Goal: Register for event/course

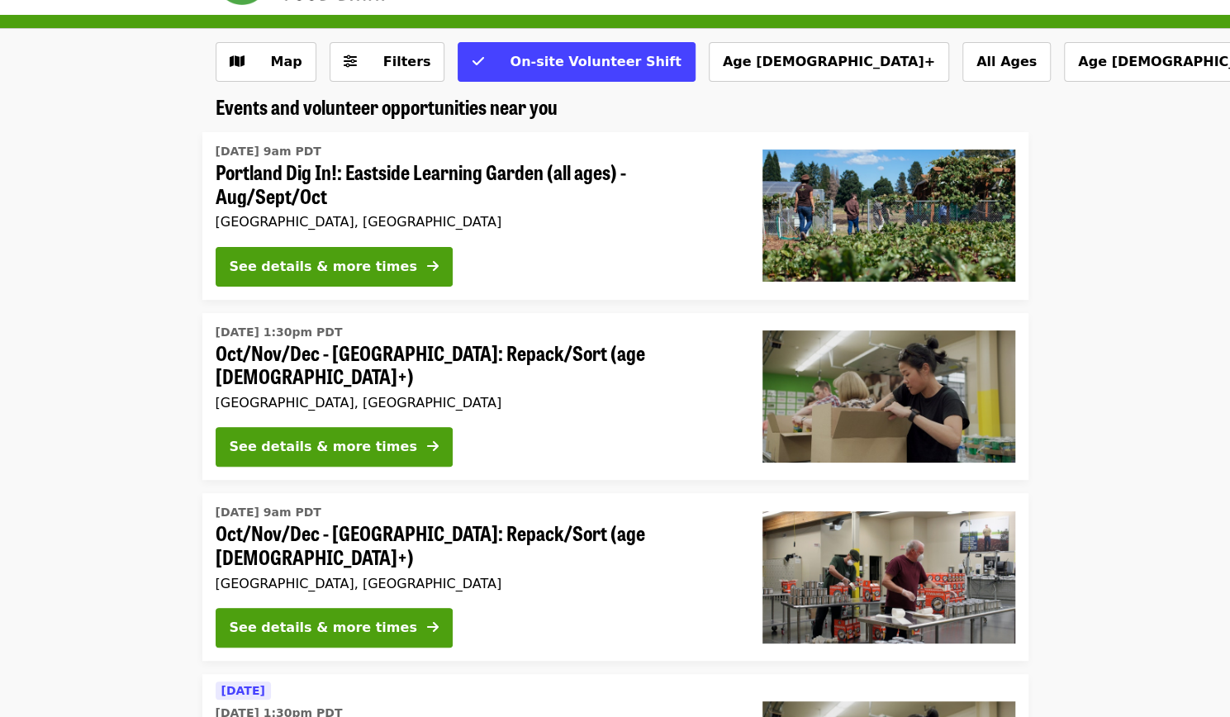
scroll to position [83, 0]
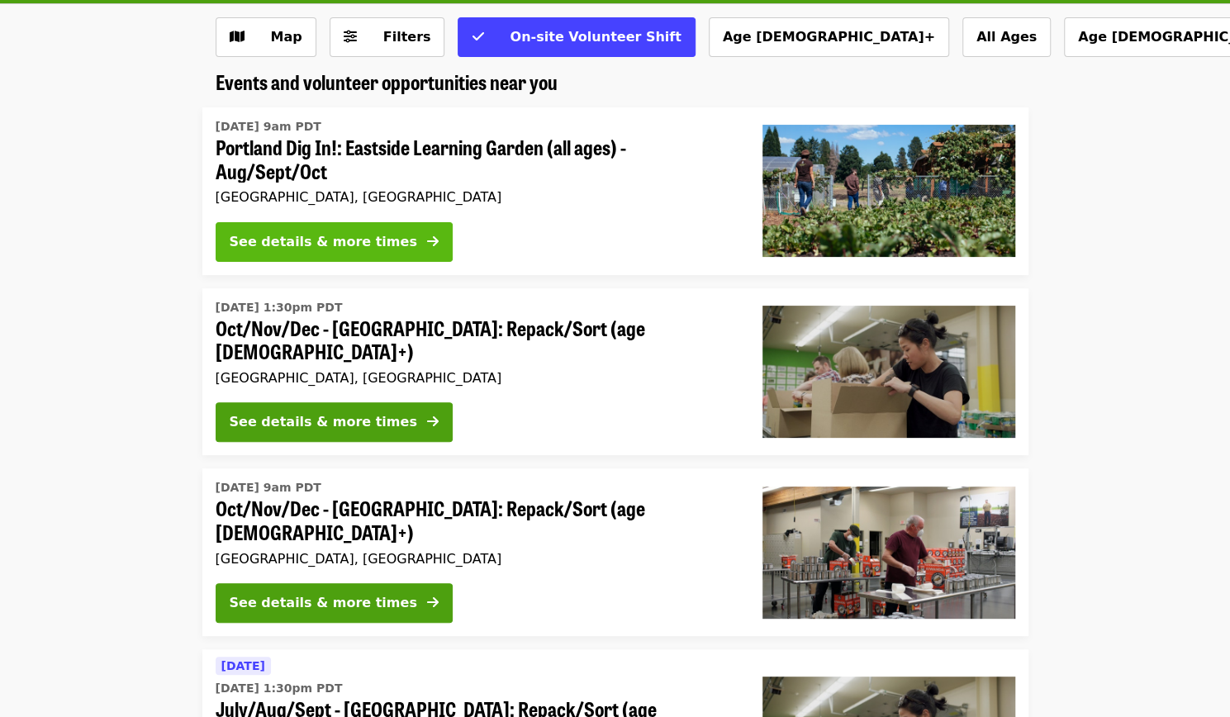
click at [360, 233] on div "See details & more times" at bounding box center [324, 242] width 188 height 20
click at [276, 263] on div "See details & more times" at bounding box center [476, 245] width 520 height 46
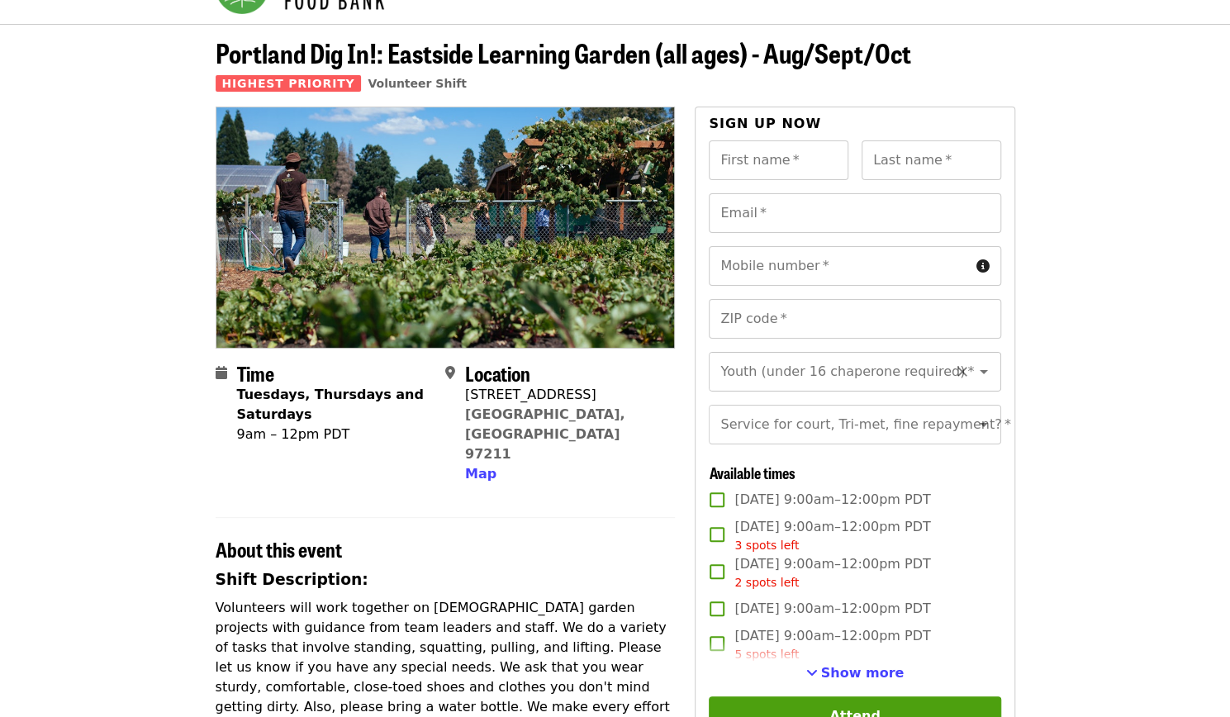
scroll to position [83, 0]
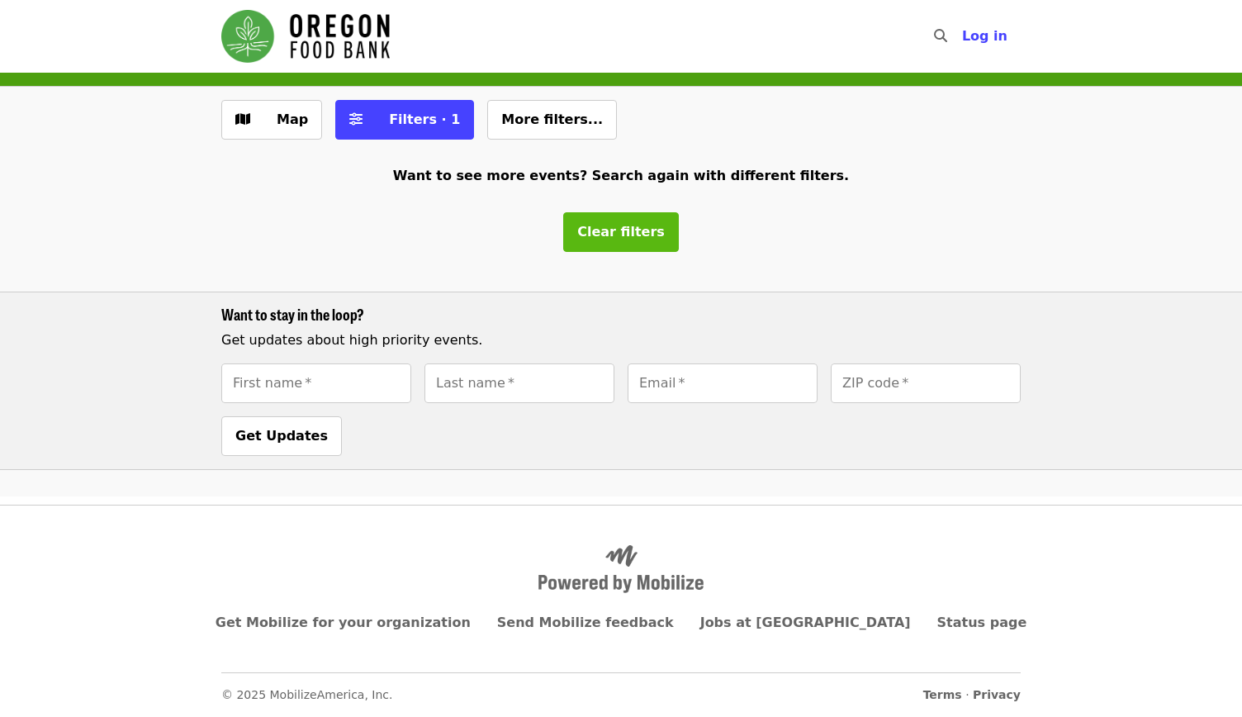
click at [635, 235] on span "Clear filters" at bounding box center [621, 232] width 88 height 16
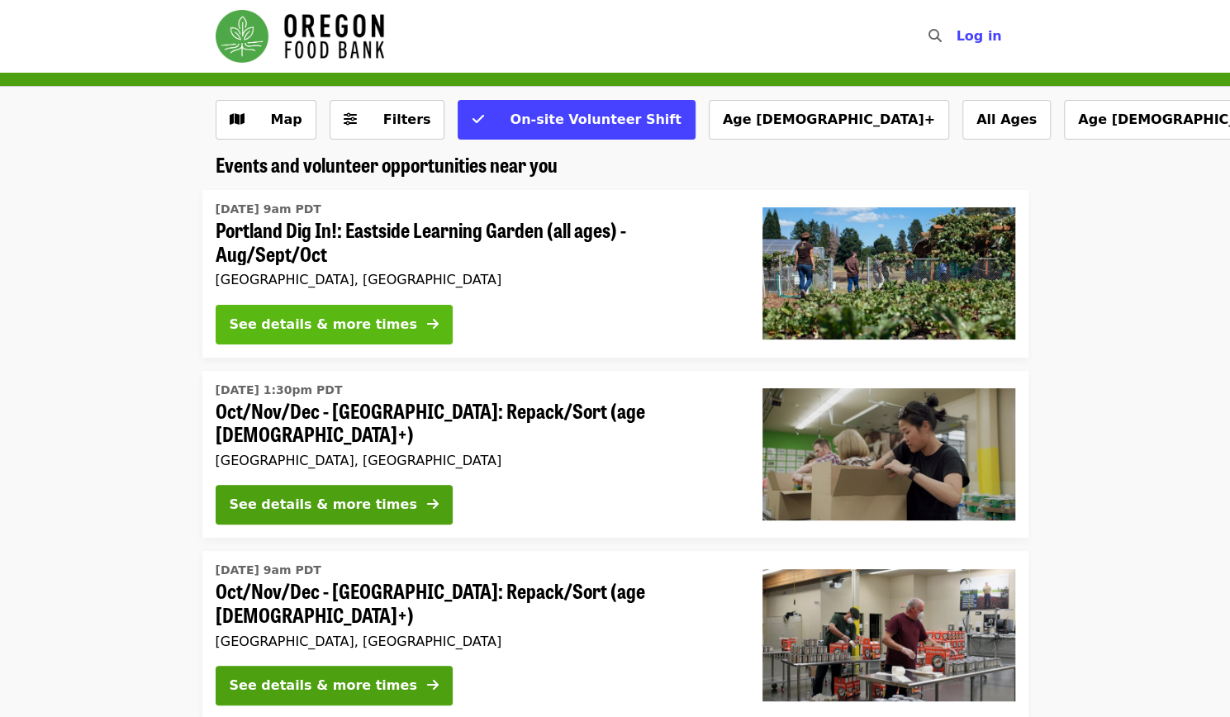
click at [320, 333] on div "See details & more times" at bounding box center [324, 325] width 188 height 20
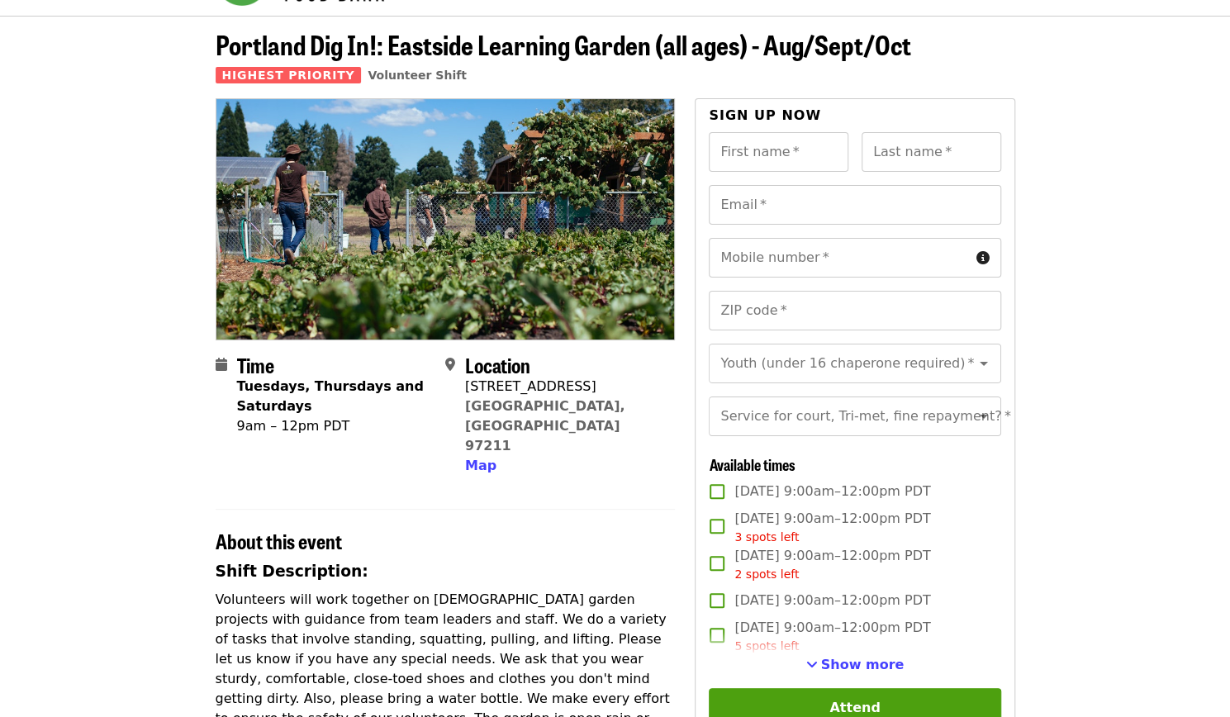
scroll to position [83, 0]
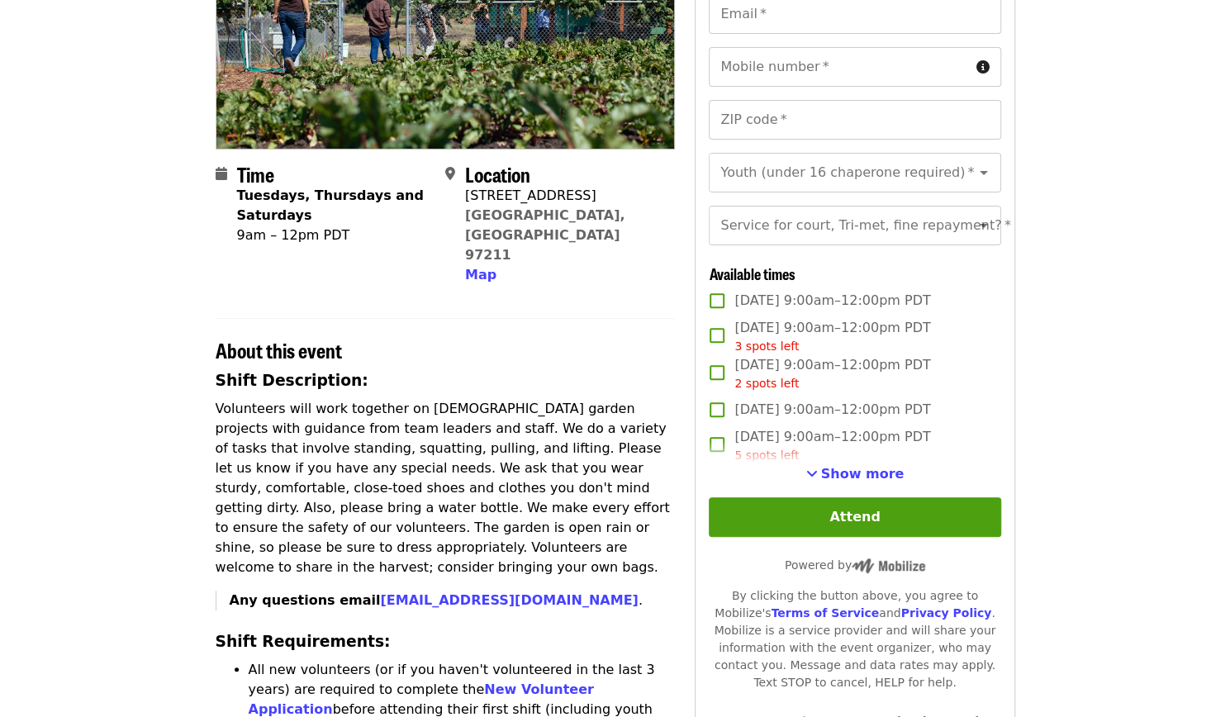
click at [444, 456] on p "Volunteers will work together on seasonal garden projects with guidance from te…" at bounding box center [446, 488] width 460 height 178
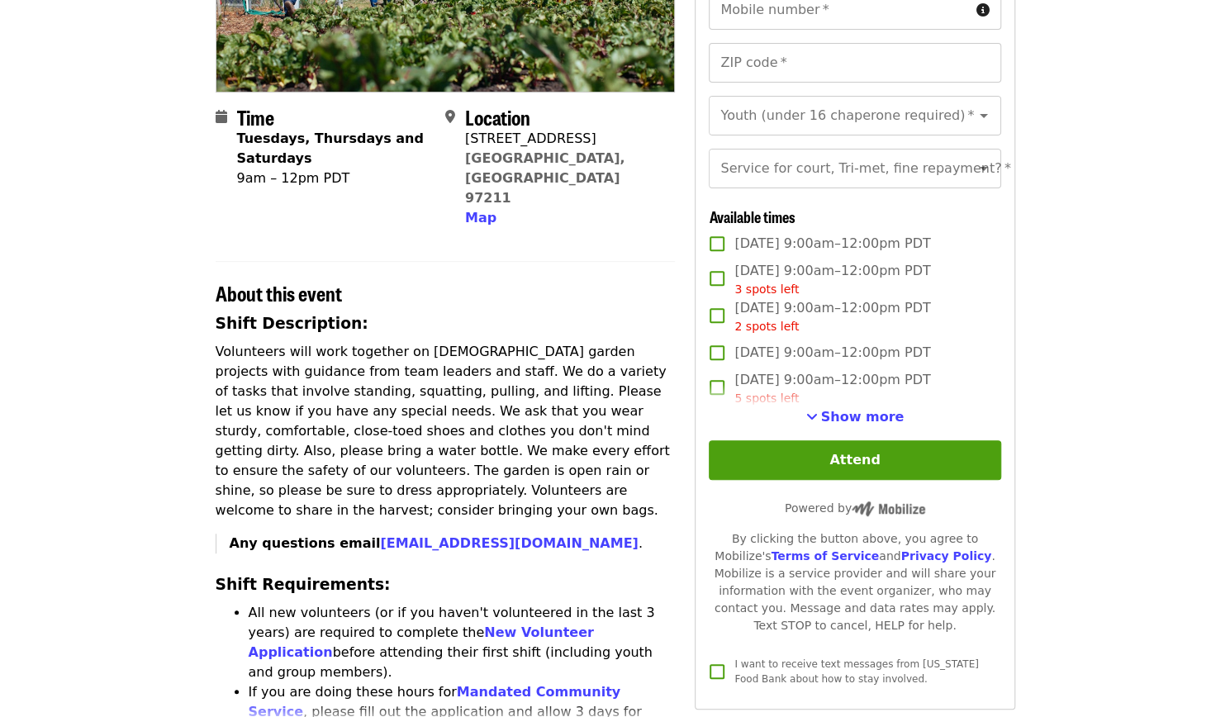
scroll to position [330, 0]
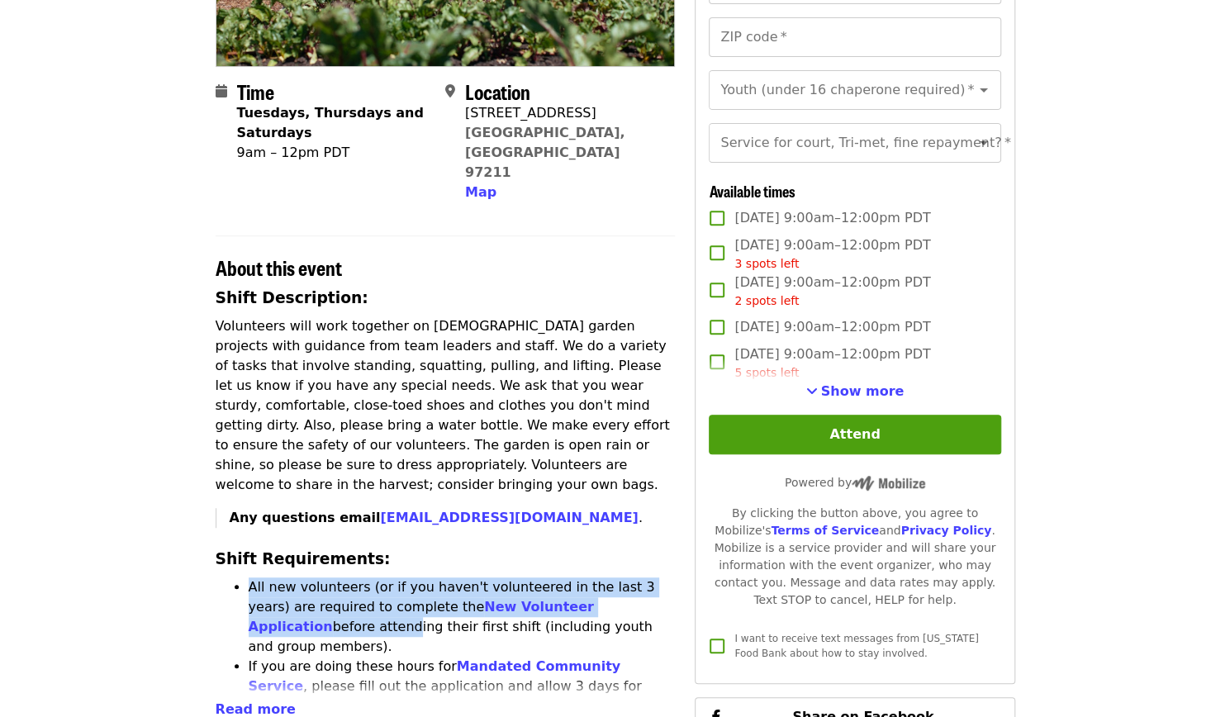
drag, startPoint x: 253, startPoint y: 534, endPoint x: 634, endPoint y: 553, distance: 382.0
click at [634, 577] on li "All new volunteers (or if you haven't volunteered in the last 3 years) are requ…" at bounding box center [462, 616] width 427 height 79
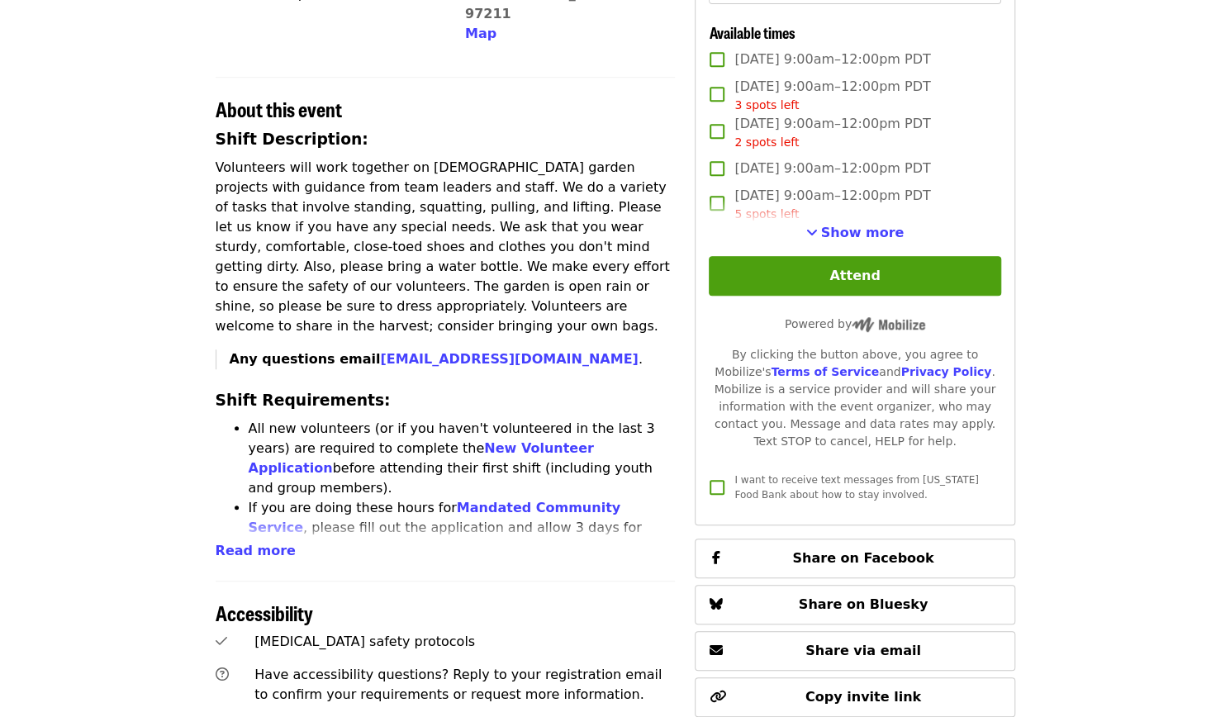
scroll to position [496, 0]
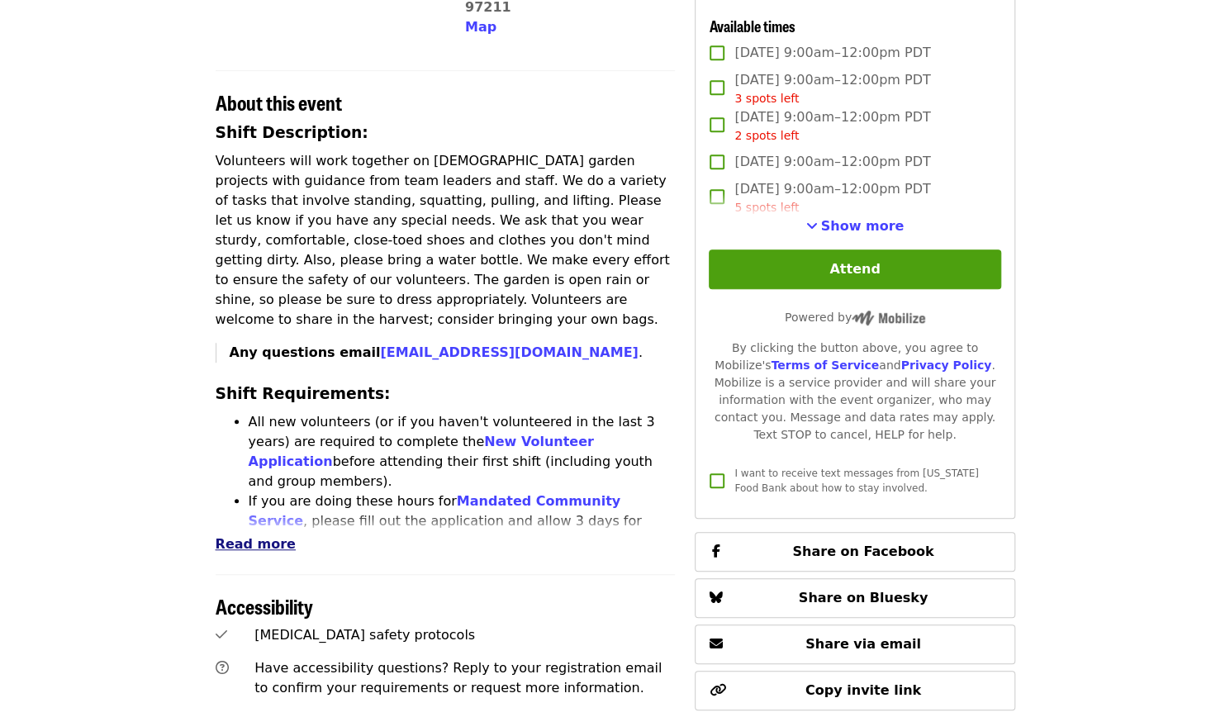
click at [256, 536] on span "Read more" at bounding box center [256, 544] width 80 height 16
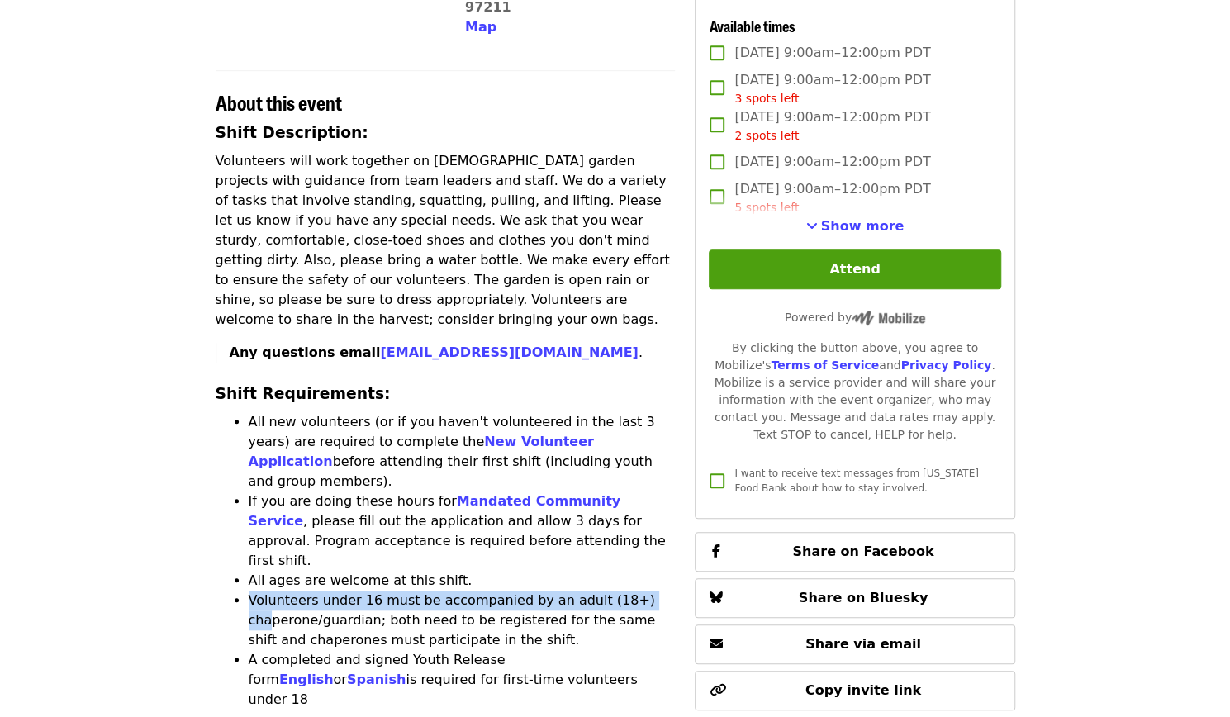
drag, startPoint x: 268, startPoint y: 514, endPoint x: 235, endPoint y: 505, distance: 33.5
click at [249, 591] on li "Volunteers under 16 must be accompanied by an adult (18+) chaperone/guardian; b…" at bounding box center [462, 620] width 427 height 59
click at [273, 591] on li "Volunteers under 16 must be accompanied by an adult (18+) chaperone/guardian; b…" at bounding box center [462, 620] width 427 height 59
drag, startPoint x: 254, startPoint y: 502, endPoint x: 614, endPoint y: 498, distance: 360.2
click at [614, 591] on li "Volunteers under 16 must be accompanied by an adult (18+) chaperone/guardian; b…" at bounding box center [462, 620] width 427 height 59
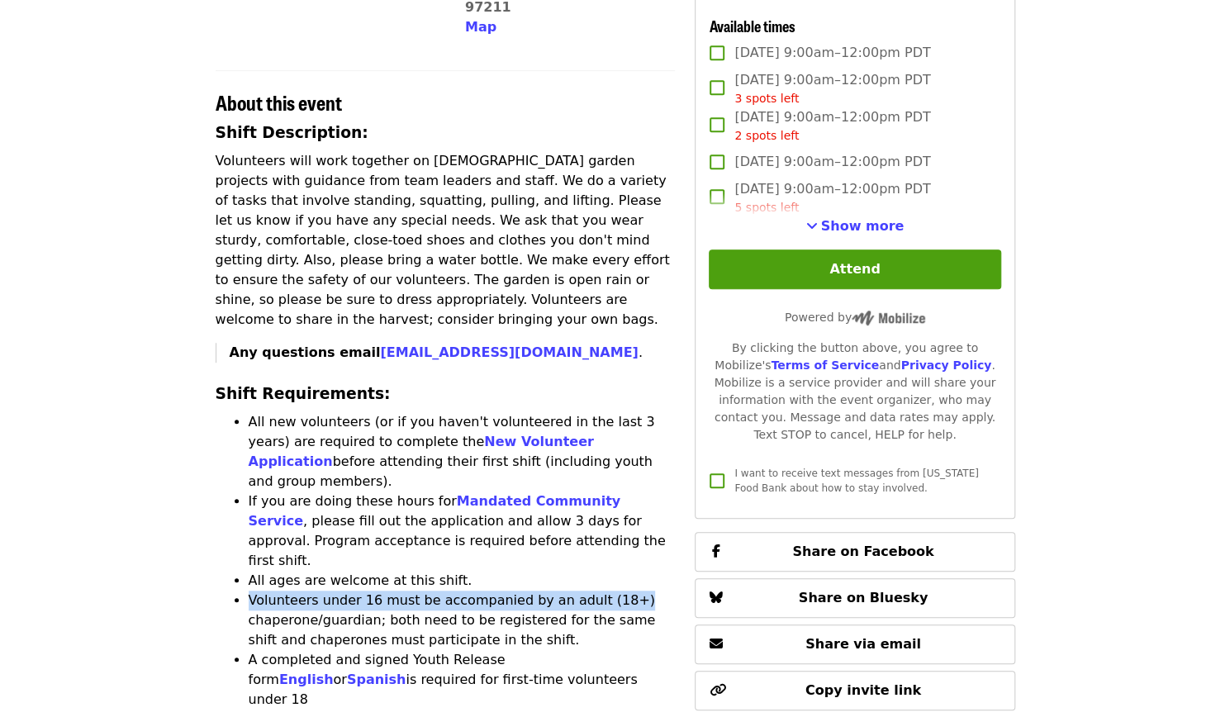
click at [614, 591] on li "Volunteers under 16 must be accompanied by an adult (18+) chaperone/guardian; b…" at bounding box center [462, 620] width 427 height 59
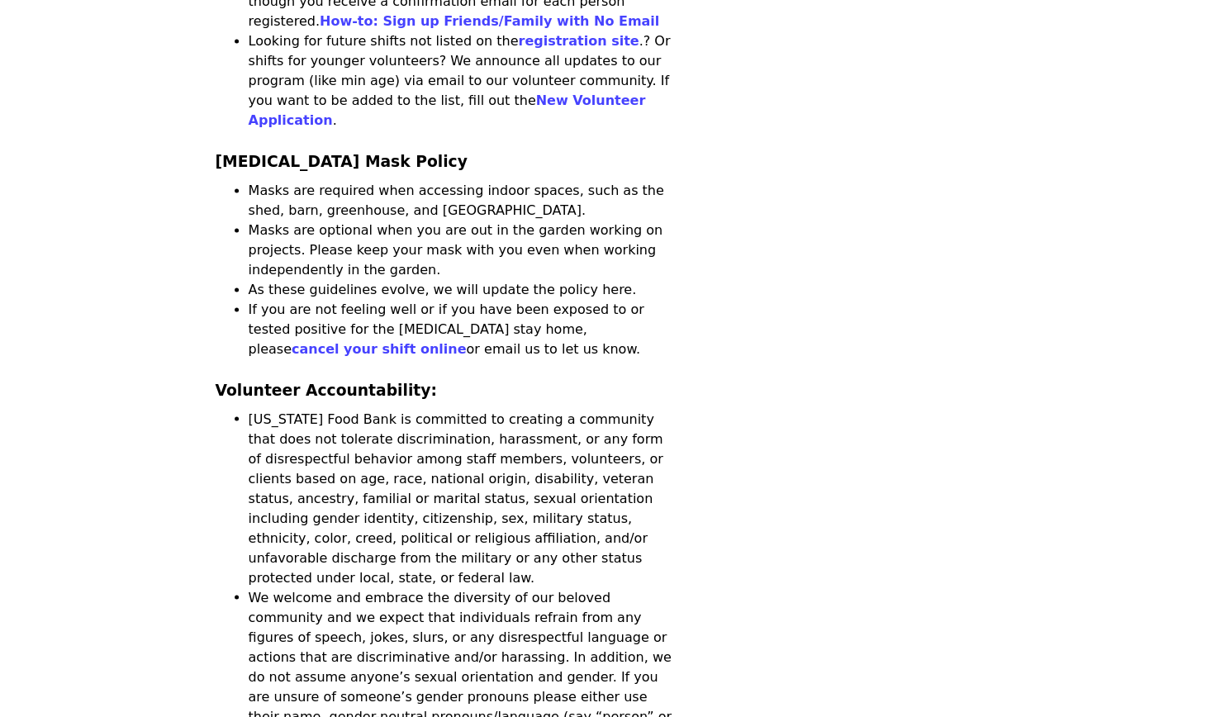
scroll to position [1322, 0]
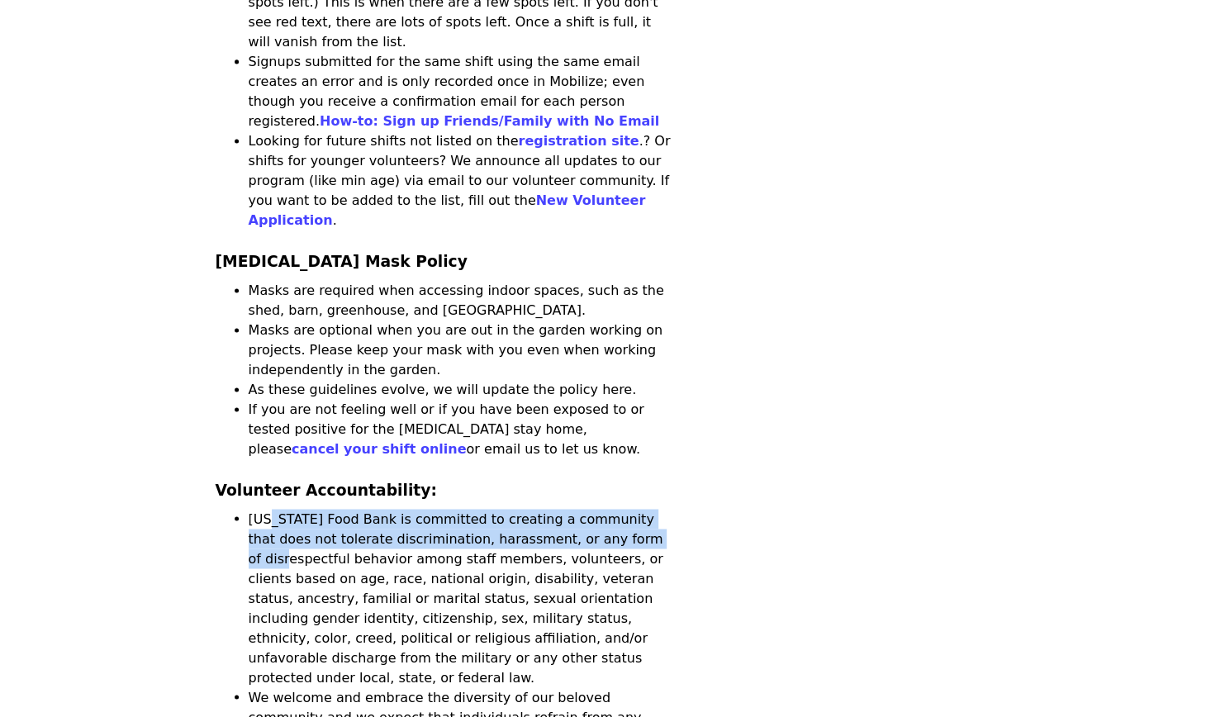
drag, startPoint x: 269, startPoint y: 341, endPoint x: 596, endPoint y: 357, distance: 327.5
click at [596, 509] on li "Oregon Food Bank is committed to creating a community that does not tolerate di…" at bounding box center [462, 598] width 427 height 178
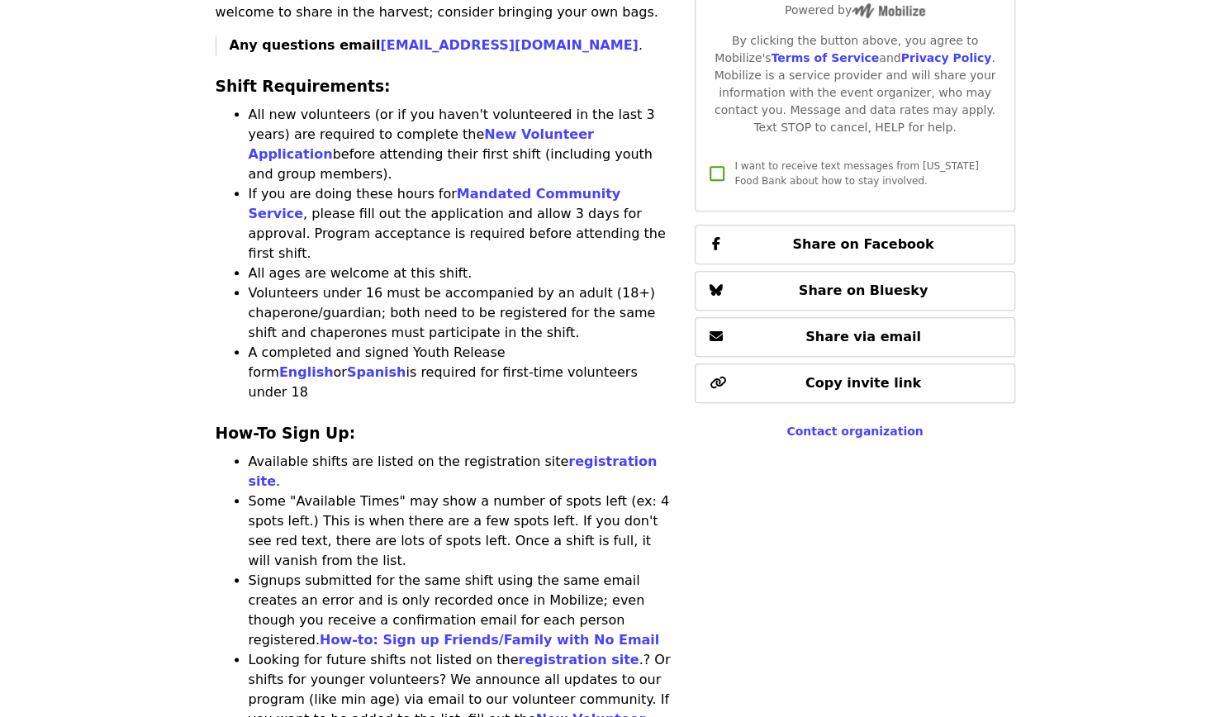
scroll to position [826, 0]
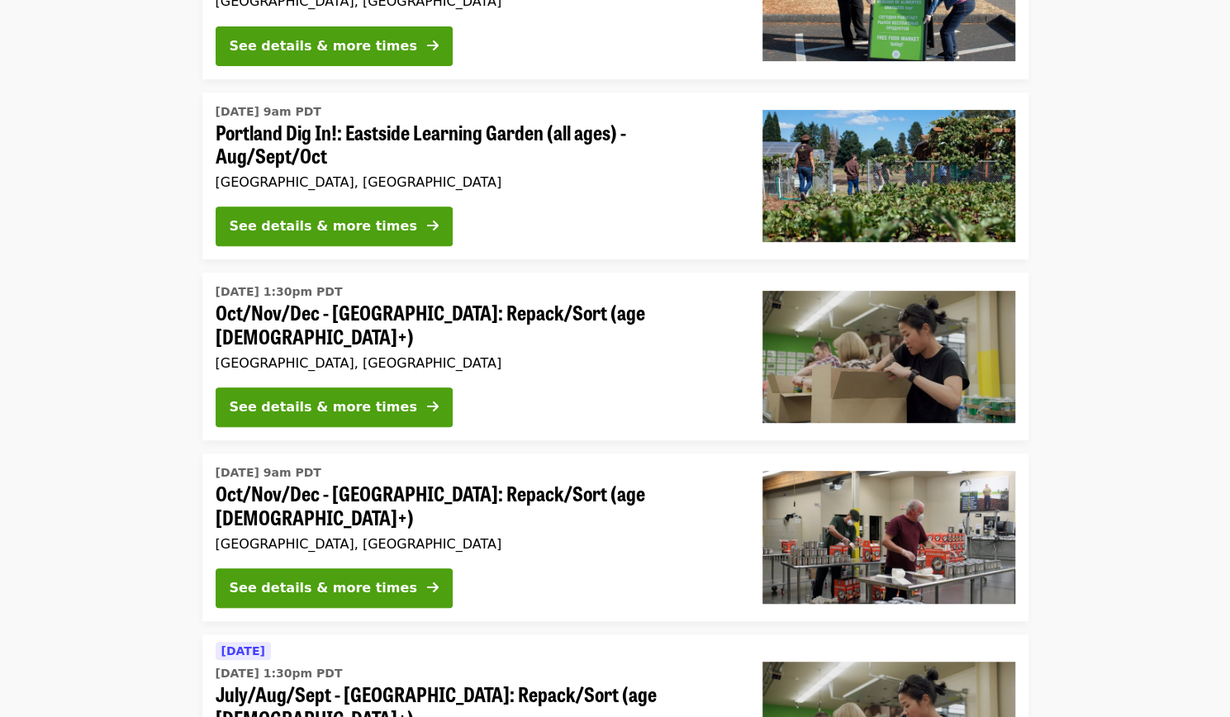
scroll to position [317, 0]
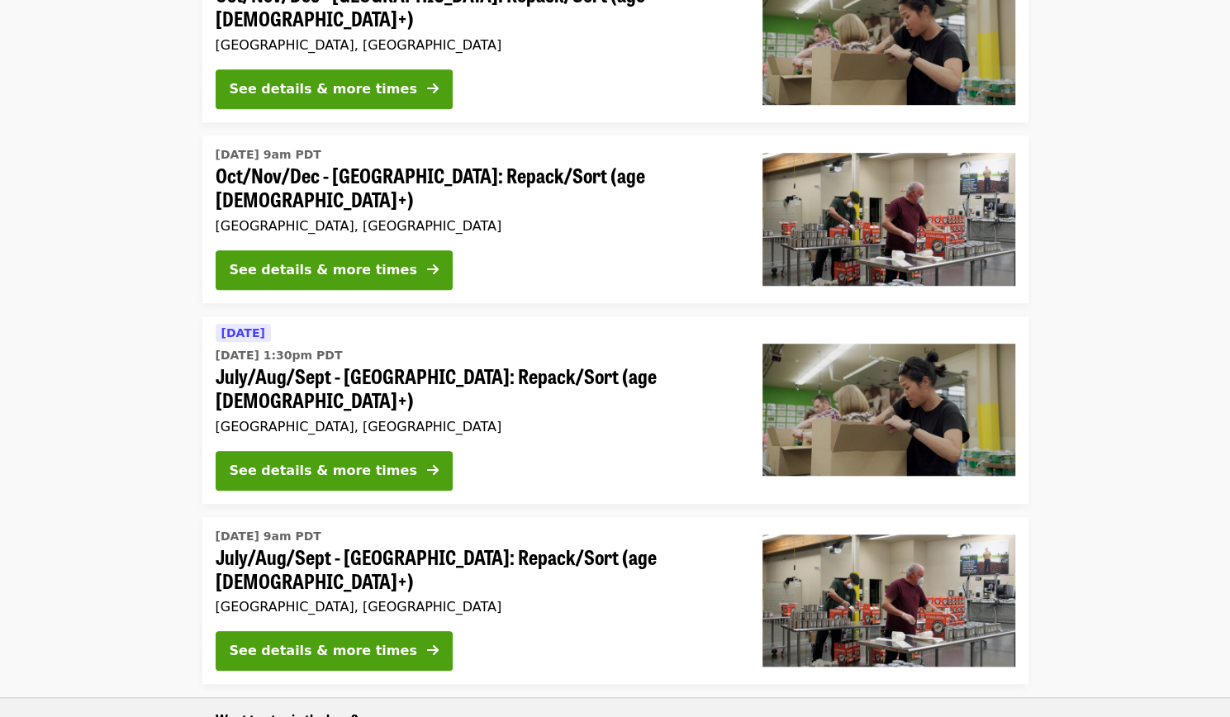
scroll to position [624, 0]
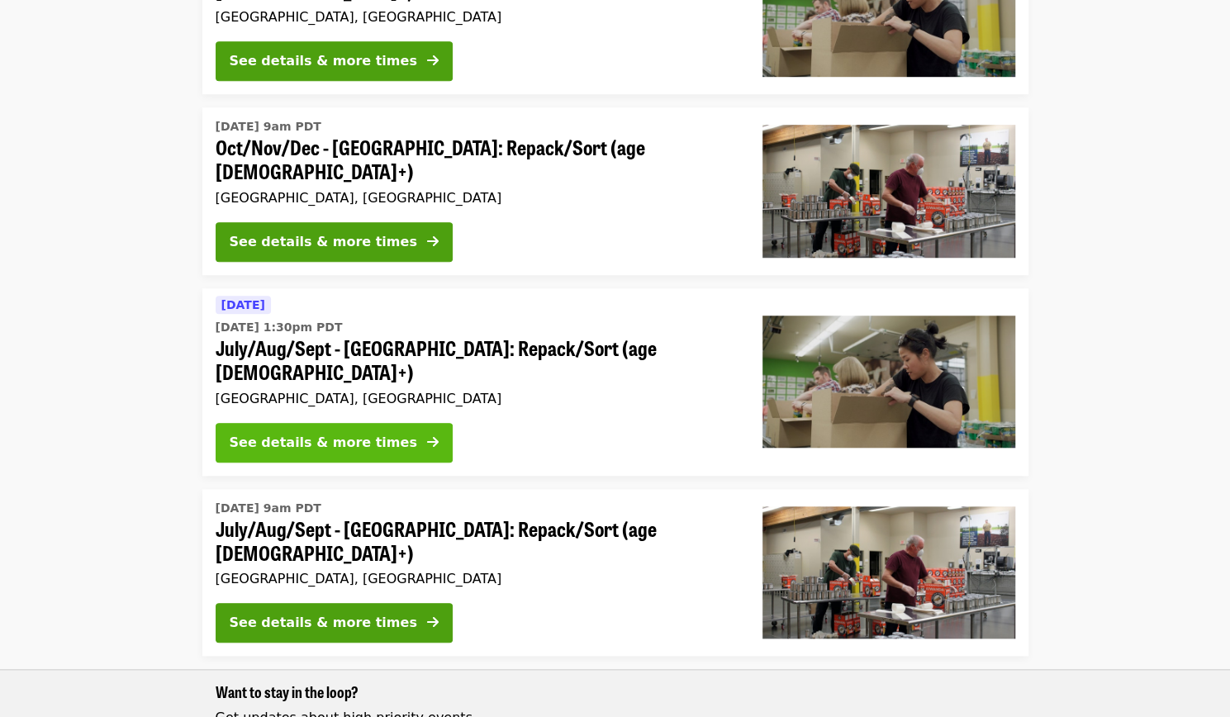
click at [325, 433] on div "See details & more times" at bounding box center [324, 443] width 188 height 20
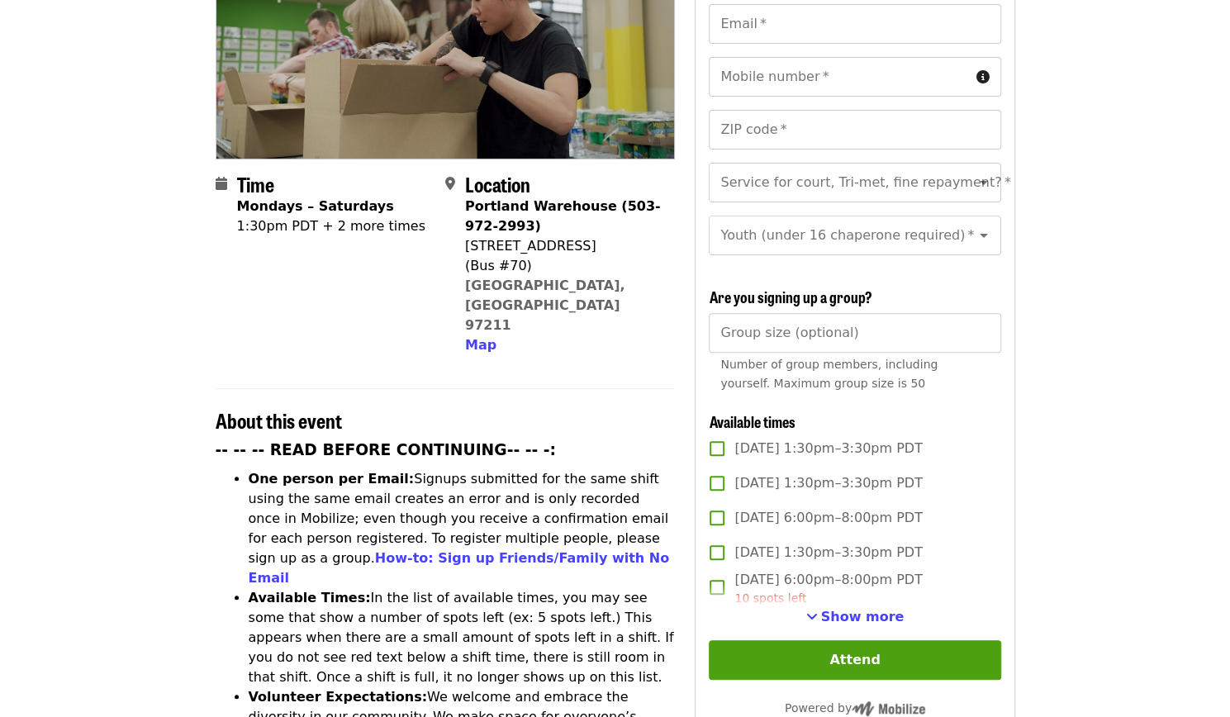
scroll to position [270, 0]
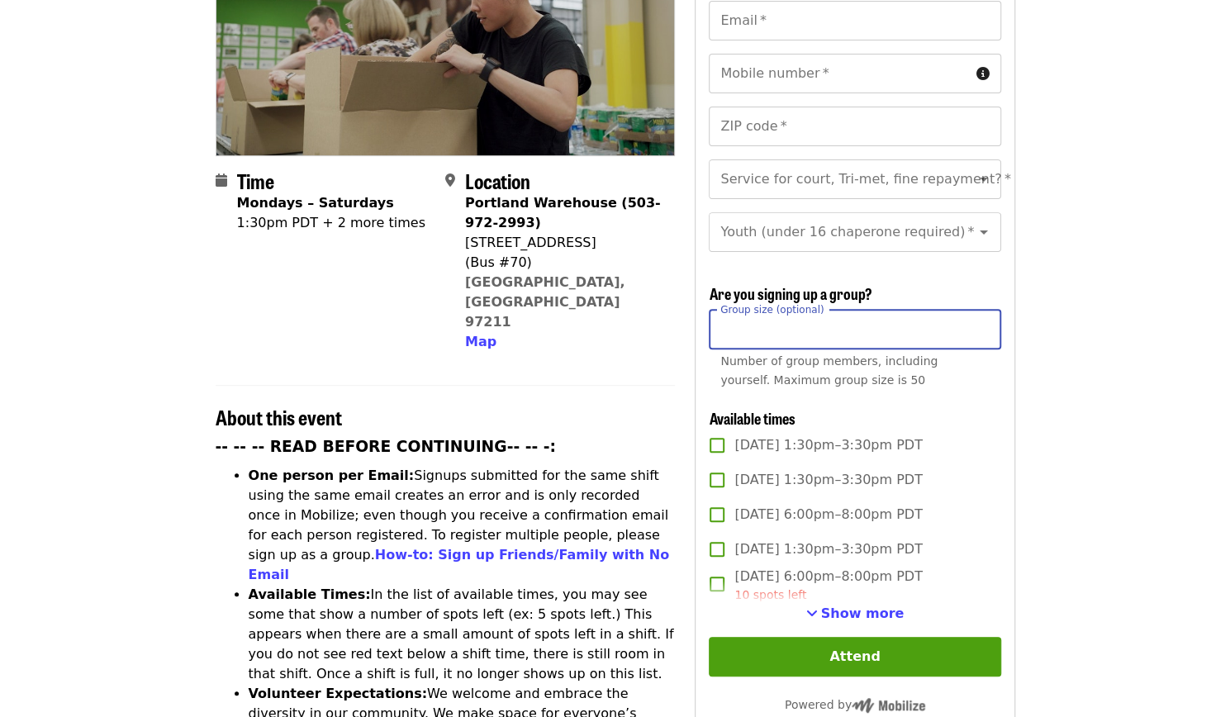
click at [795, 333] on input "Group size (optional)" at bounding box center [855, 330] width 292 height 40
click at [1093, 402] on article "July/Aug/Sept - [GEOGRAPHIC_DATA]: Repack/Sort (age [DEMOGRAPHIC_DATA]+) Highes…" at bounding box center [615, 679] width 1230 height 1752
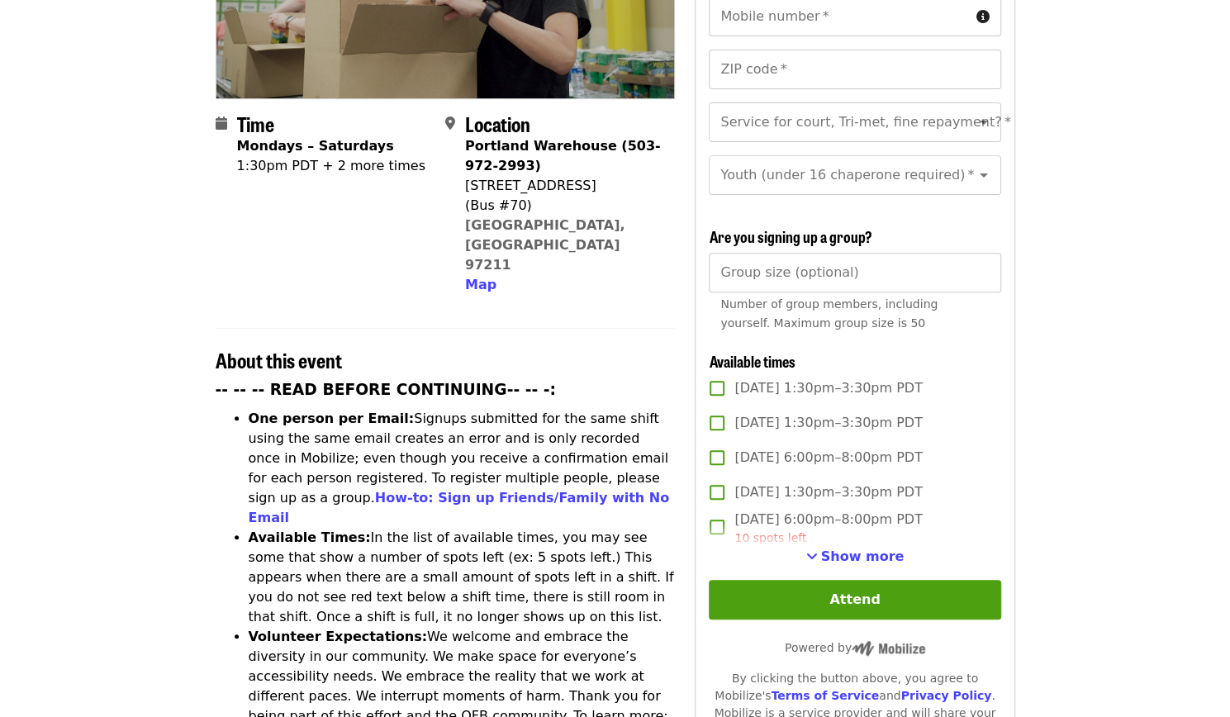
scroll to position [329, 0]
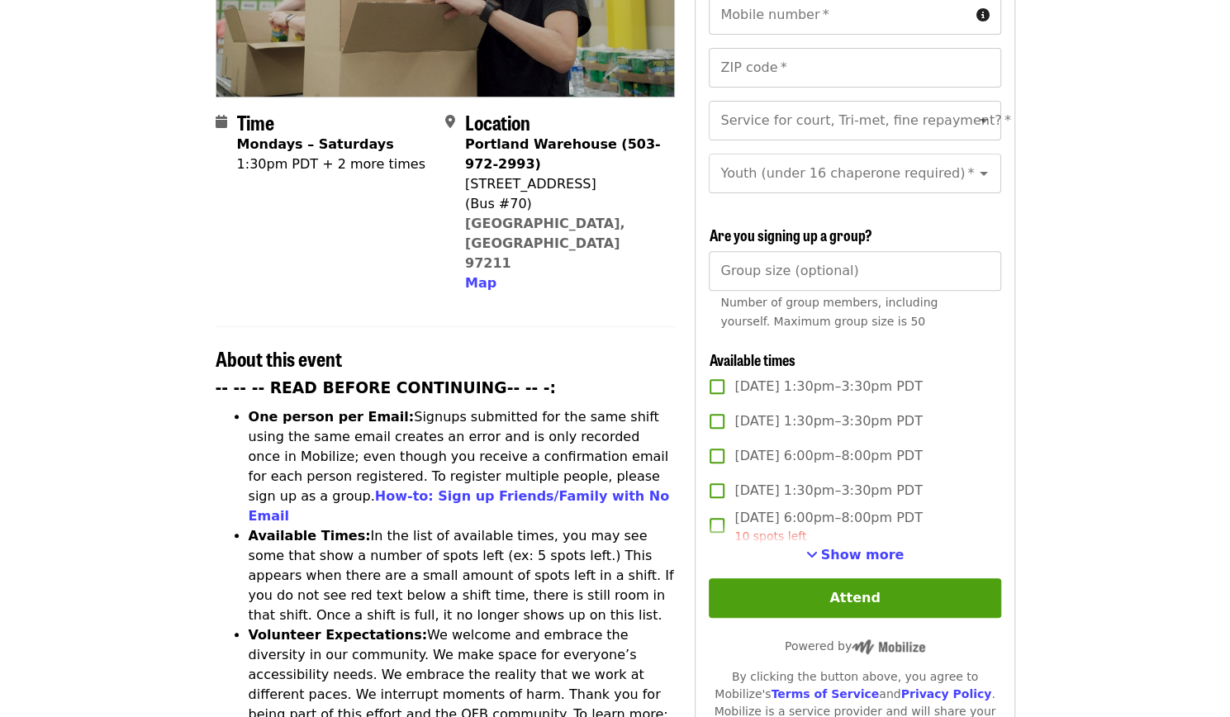
click at [735, 382] on span "[DATE] 1:30pm–3:30pm PDT" at bounding box center [828, 387] width 188 height 20
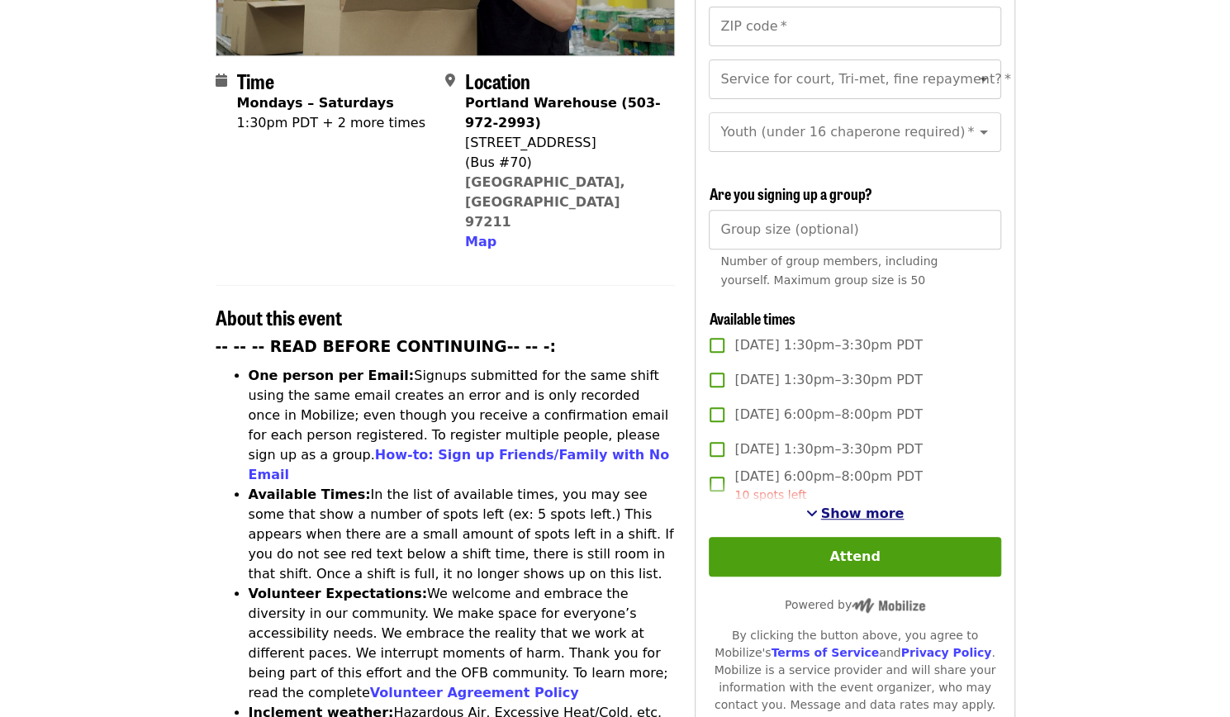
click at [826, 507] on button "Show more" at bounding box center [855, 514] width 98 height 20
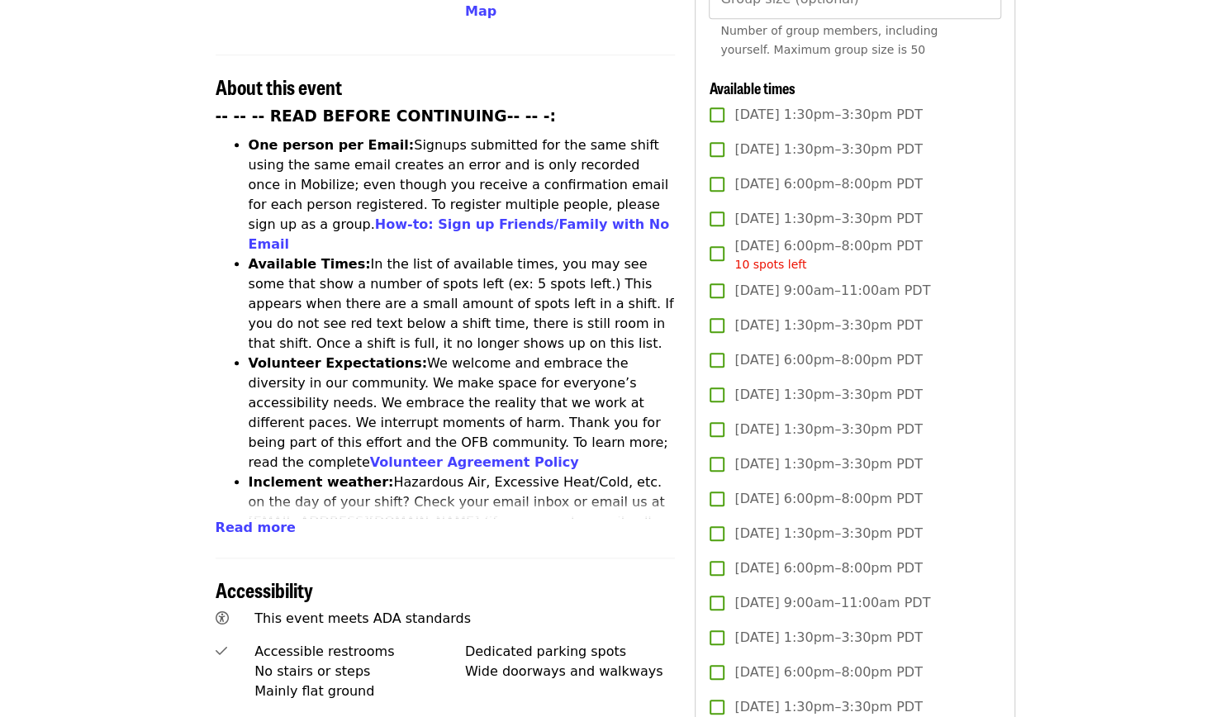
scroll to position [602, 0]
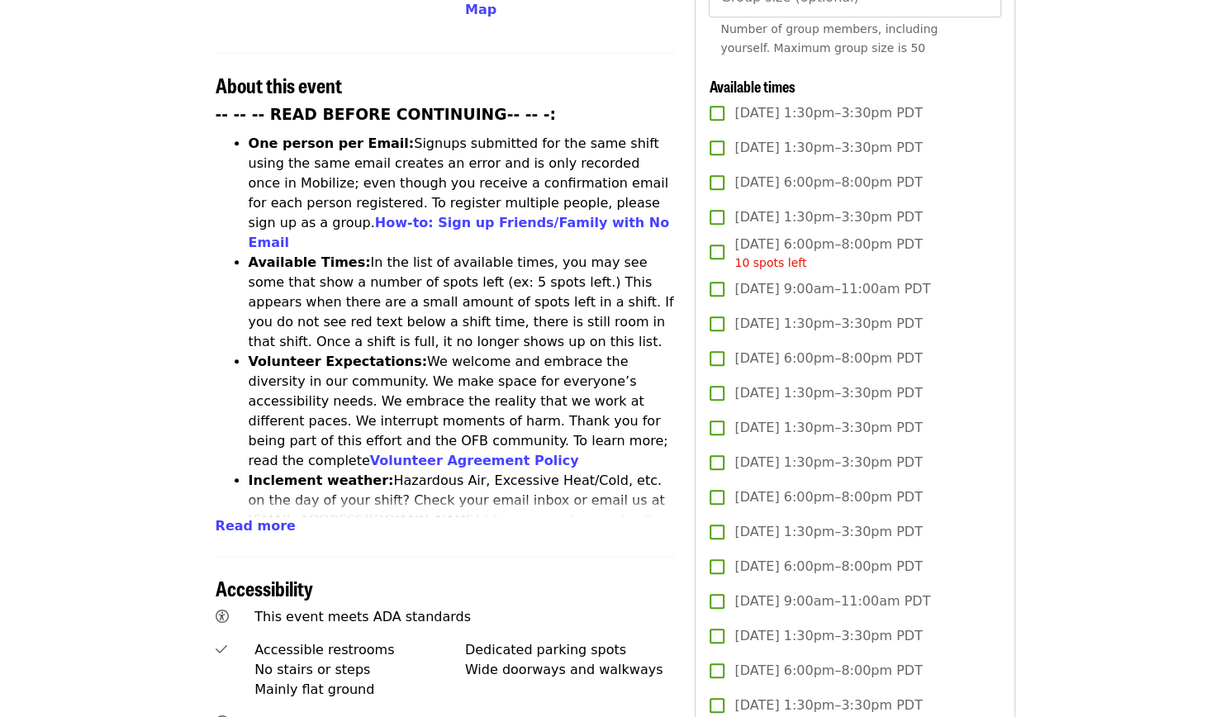
click at [768, 536] on span "[DATE] 1:30pm–3:30pm PDT" at bounding box center [828, 532] width 188 height 20
click at [799, 496] on span "[DATE] 6:00pm–8:00pm PDT" at bounding box center [828, 497] width 188 height 20
click at [791, 499] on span "Tue, Aug 26, 6:00pm–8:00pm PDT" at bounding box center [828, 497] width 188 height 20
click at [765, 516] on label "Wed, Aug 27, 1:30pm–3:30pm PDT" at bounding box center [843, 532] width 287 height 35
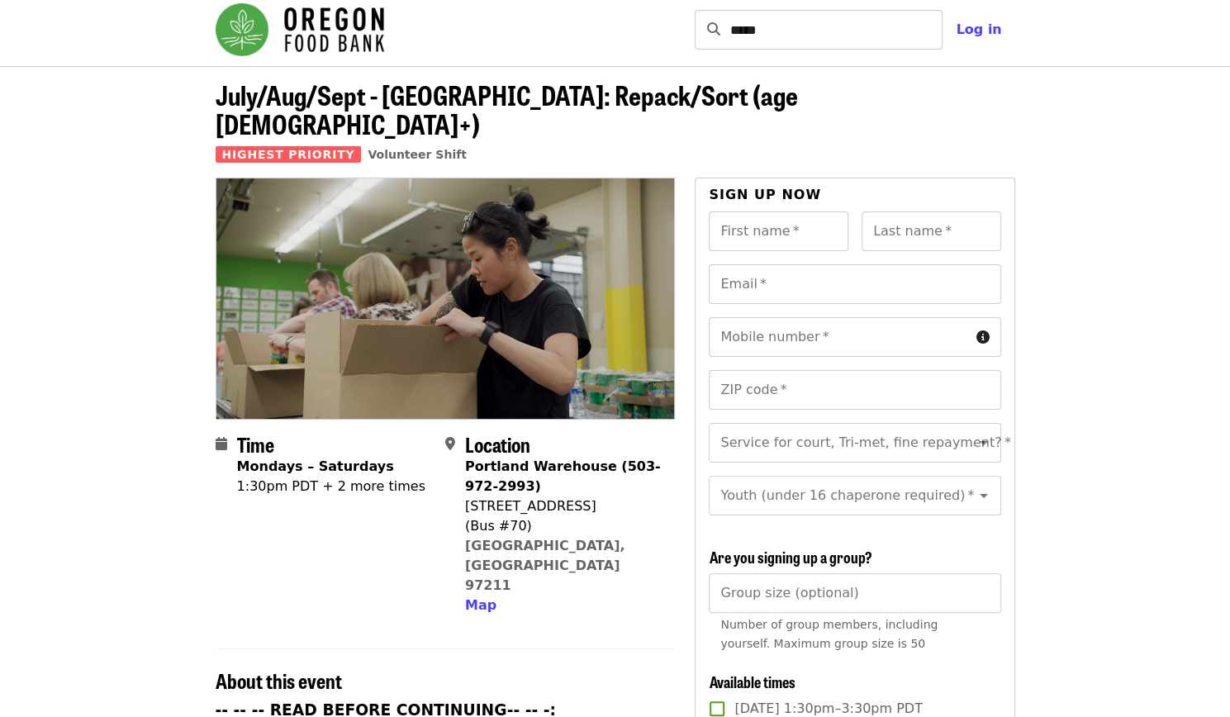
scroll to position [0, 0]
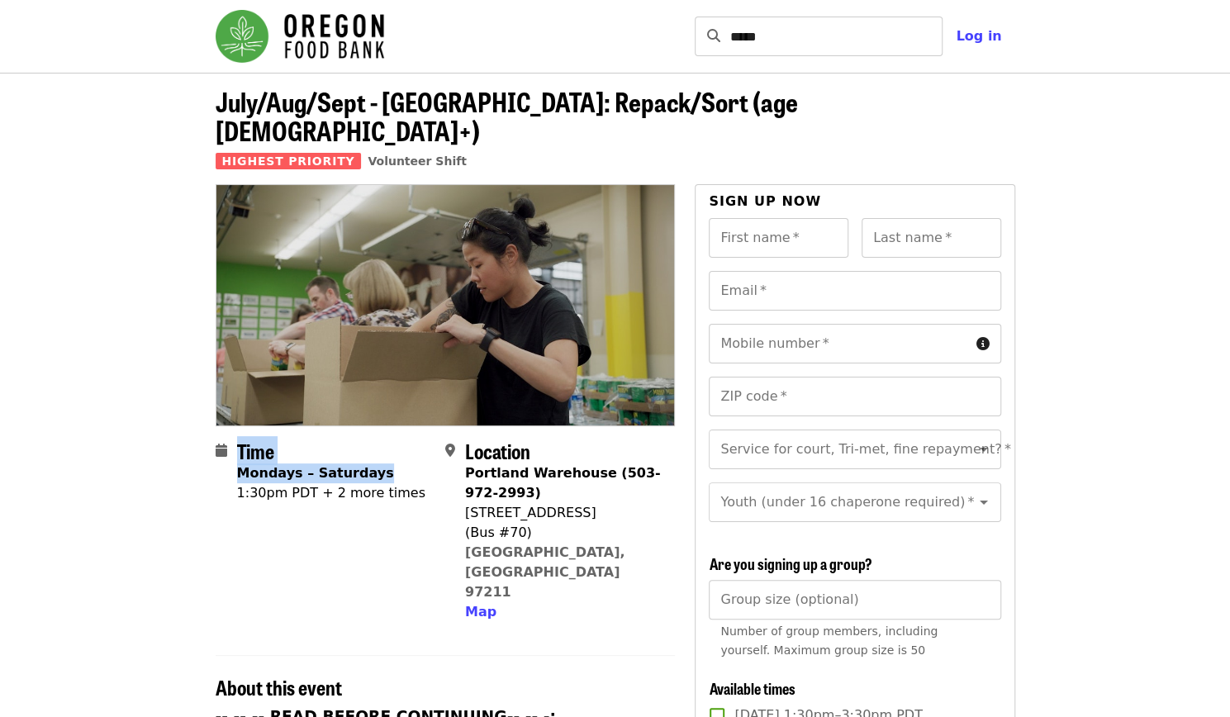
drag, startPoint x: 235, startPoint y: 445, endPoint x: 383, endPoint y: 444, distance: 147.9
click at [383, 444] on div "Time Mondays – Saturdays 1:30pm PDT + 2 more times" at bounding box center [324, 530] width 216 height 183
click at [383, 463] on div "Mondays – Saturdays" at bounding box center [331, 473] width 188 height 20
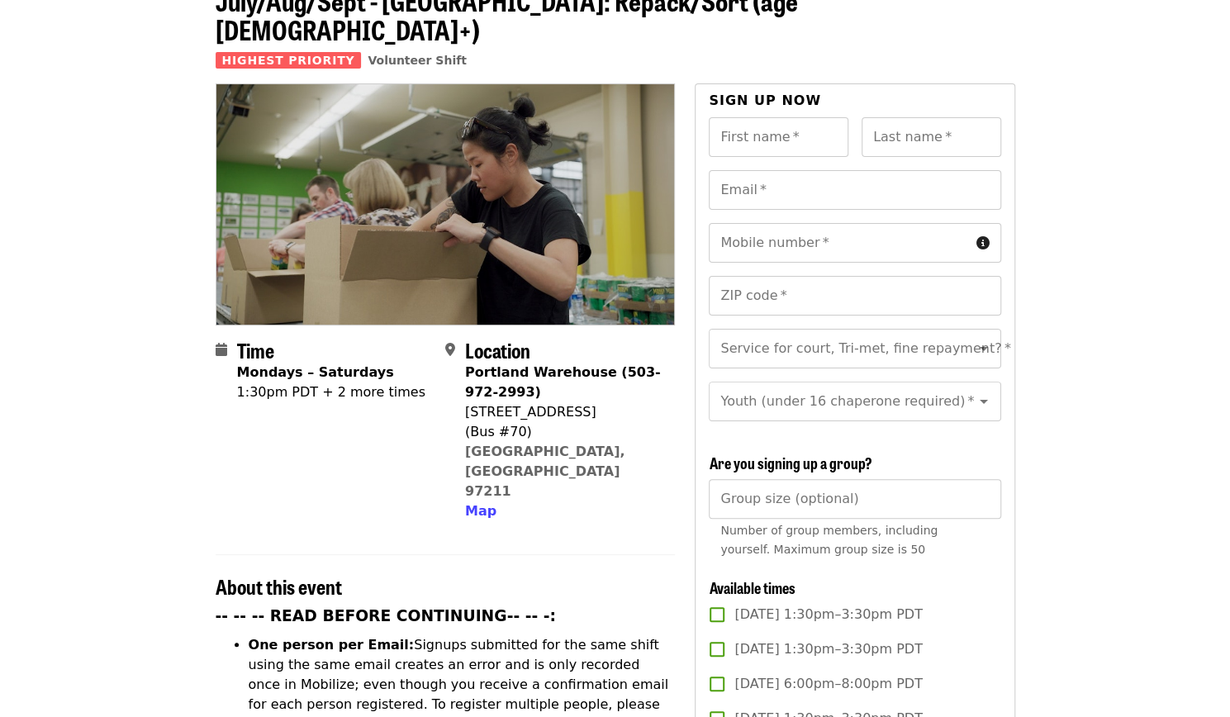
scroll to position [117, 0]
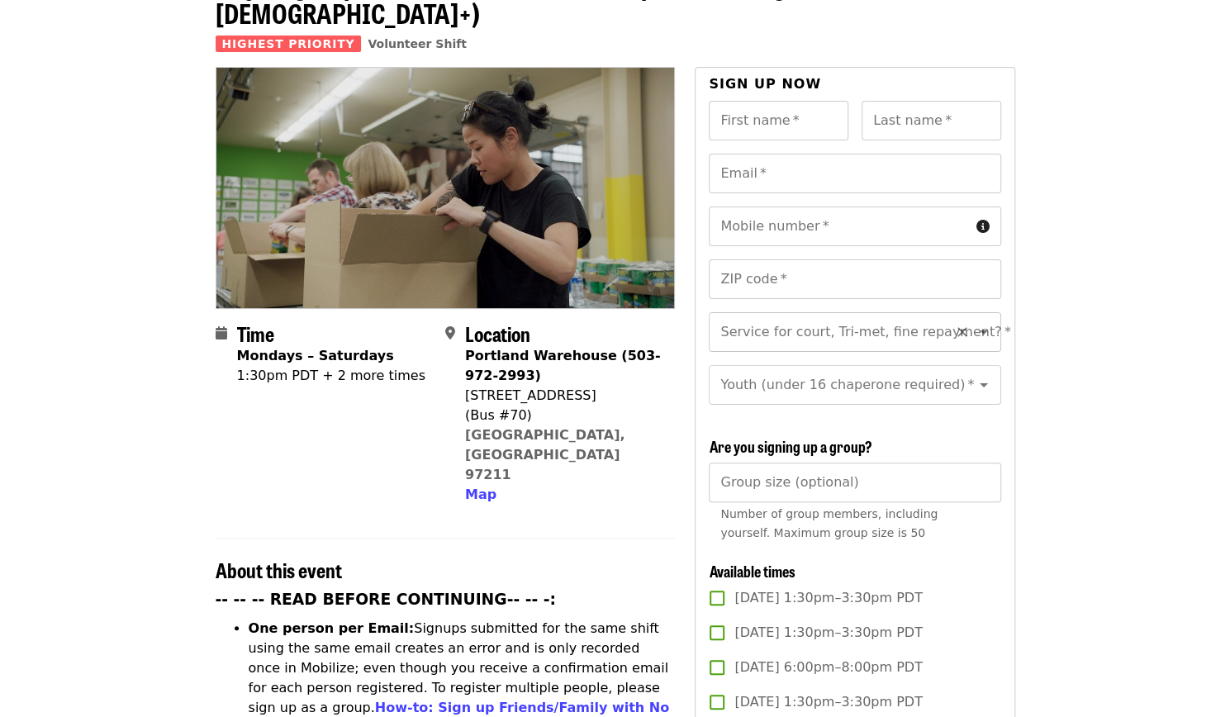
click at [877, 312] on div "Service for court, Tri-met, fine repayment?   * Service for court, Tri-met, fin…" at bounding box center [855, 332] width 292 height 40
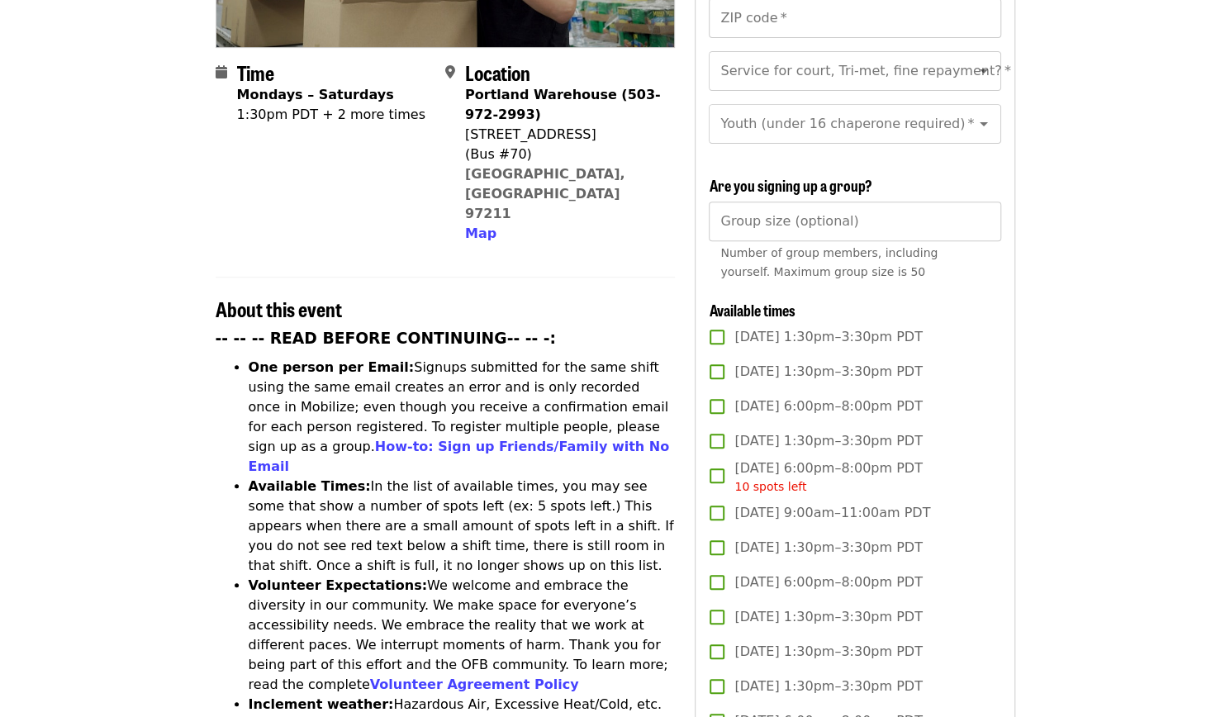
scroll to position [380, 0]
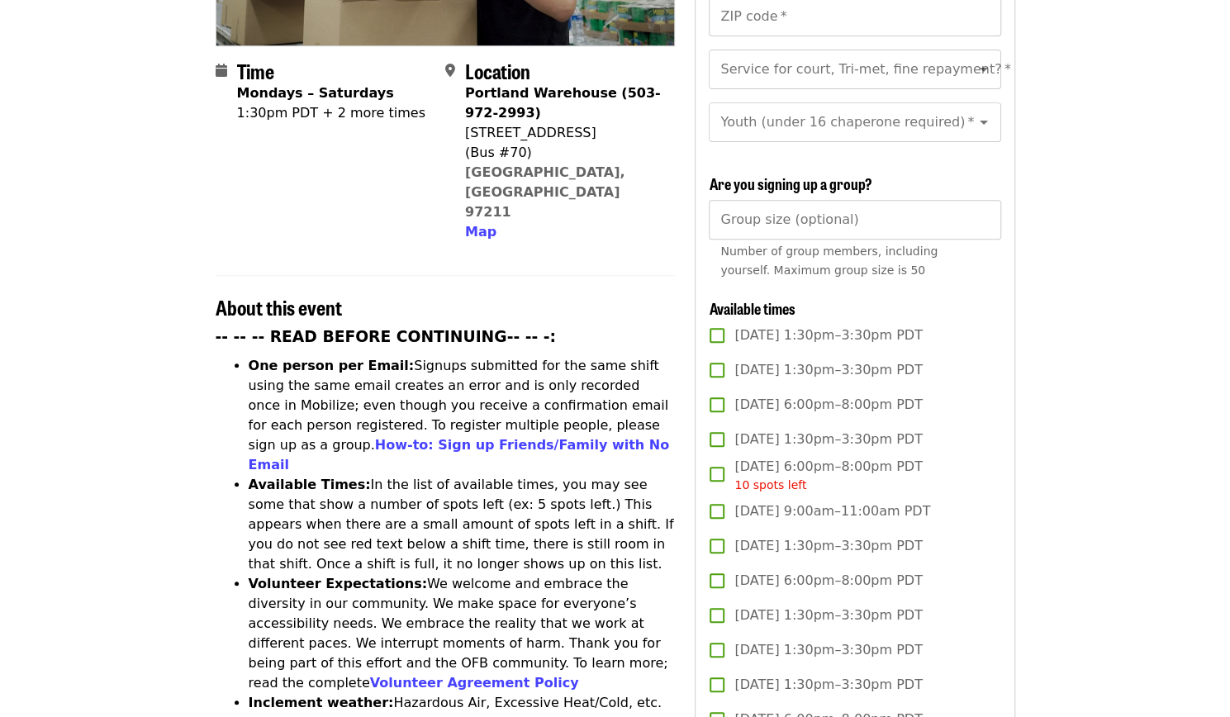
drag, startPoint x: 348, startPoint y: 399, endPoint x: 492, endPoint y: 481, distance: 166.1
click at [492, 481] on li "Available Times: In the list of available times, you may see some that show a n…" at bounding box center [462, 524] width 427 height 99
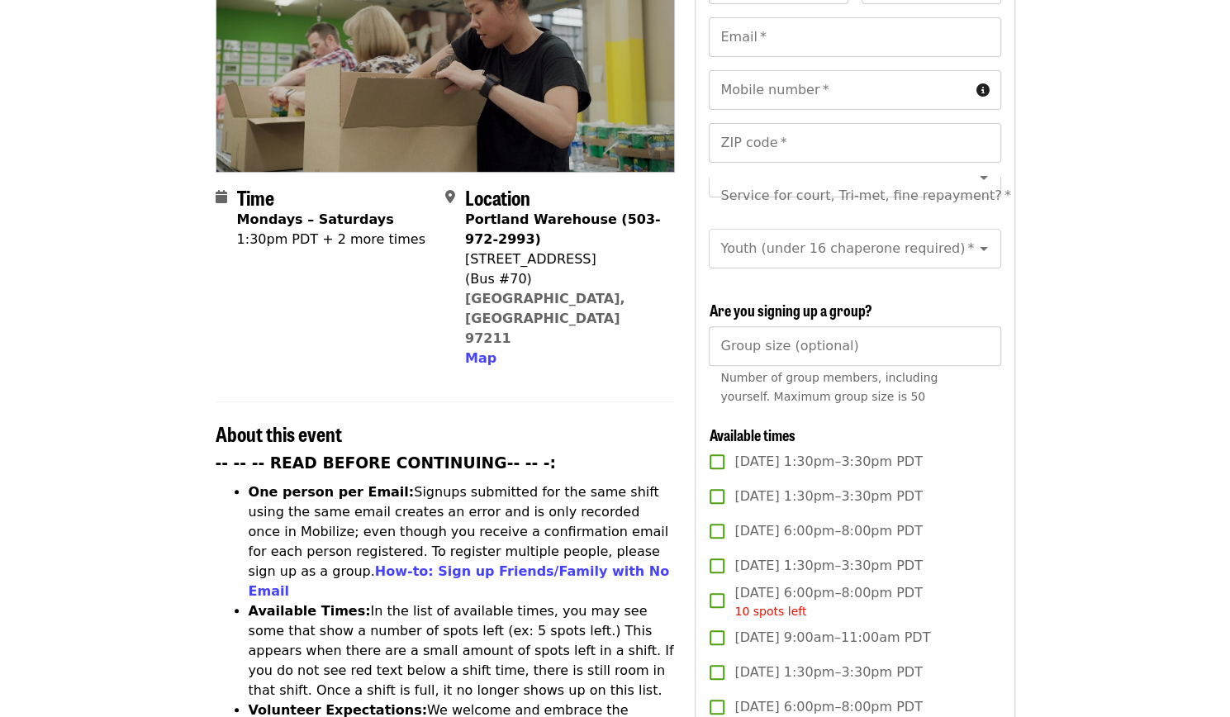
scroll to position [277, 0]
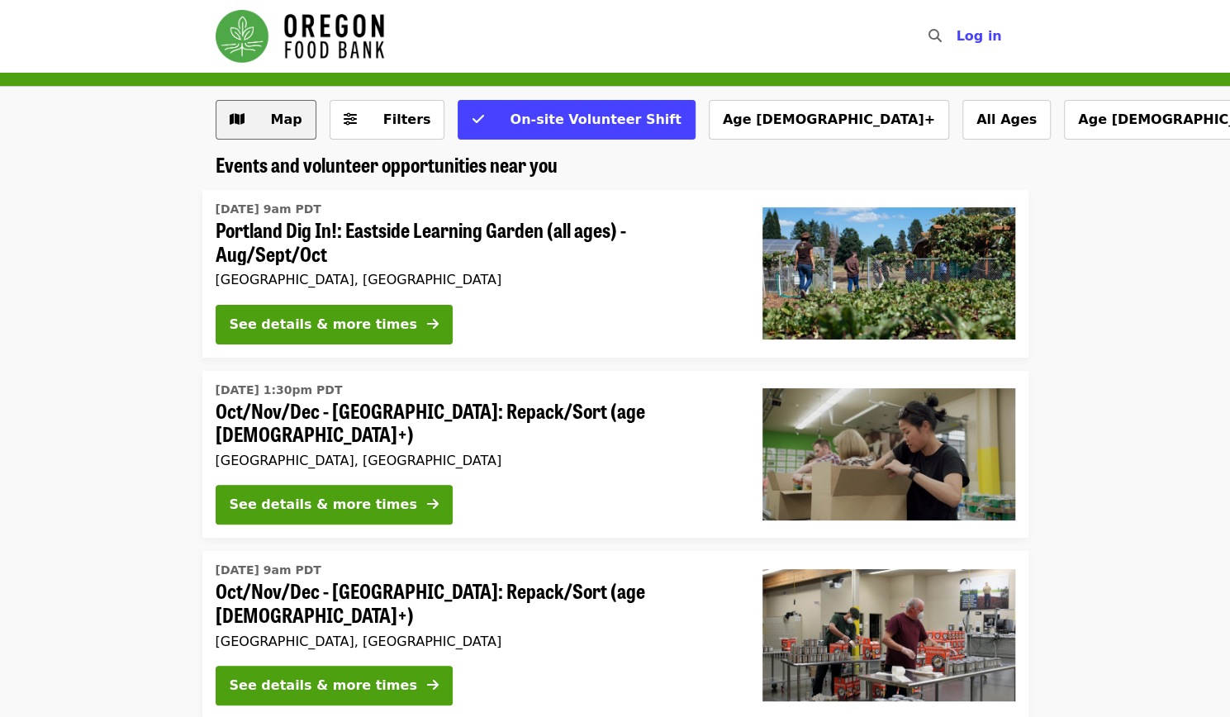
click at [241, 118] on icon "map icon" at bounding box center [237, 120] width 15 height 16
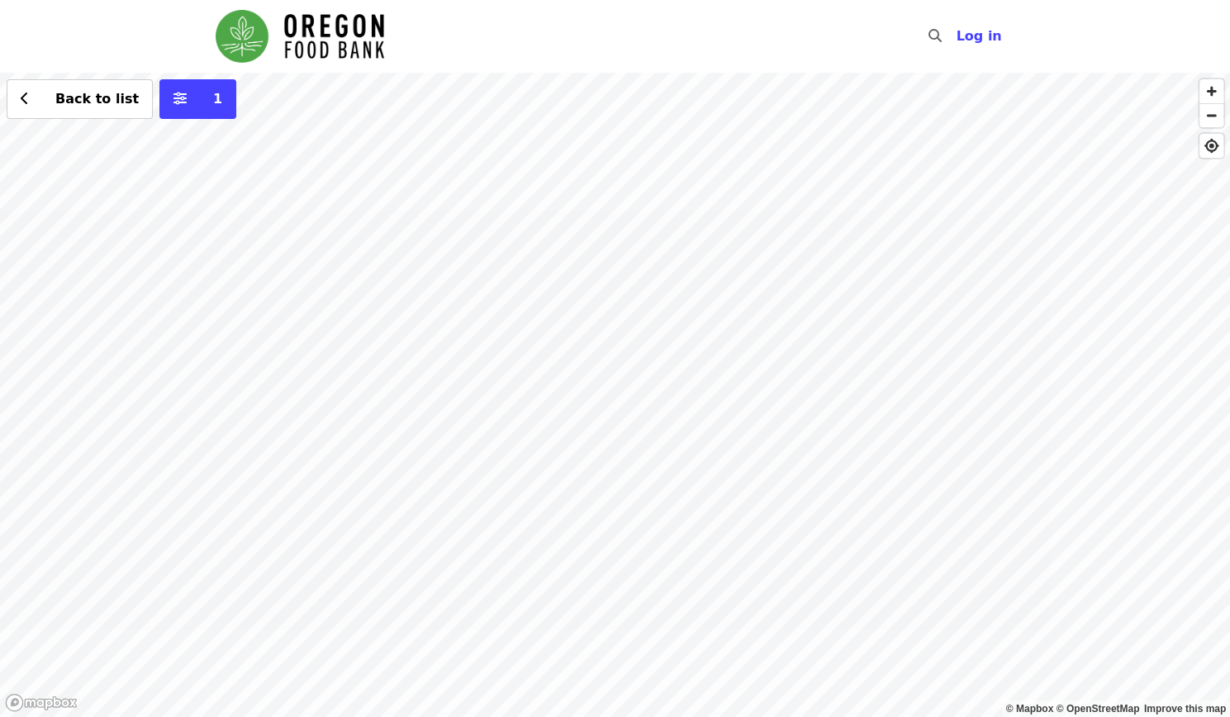
drag, startPoint x: 724, startPoint y: 303, endPoint x: 877, endPoint y: 318, distance: 153.5
click at [877, 318] on div "Back to list 1" at bounding box center [615, 395] width 1230 height 644
click at [560, 420] on div "Back to list 1" at bounding box center [615, 395] width 1230 height 644
click at [544, 449] on span "See 2 actions at this location" at bounding box center [561, 447] width 216 height 16
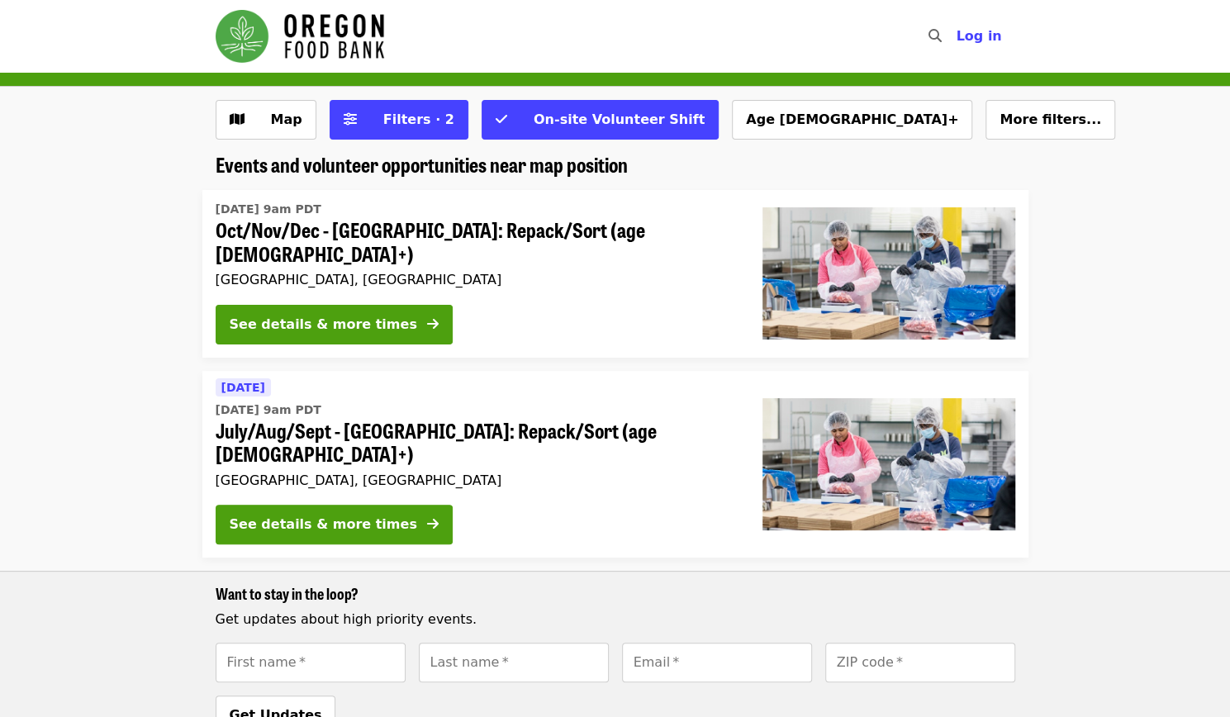
click at [472, 419] on span "July/Aug/Sept - [GEOGRAPHIC_DATA]: Repack/Sort (age [DEMOGRAPHIC_DATA]+)" at bounding box center [476, 443] width 520 height 48
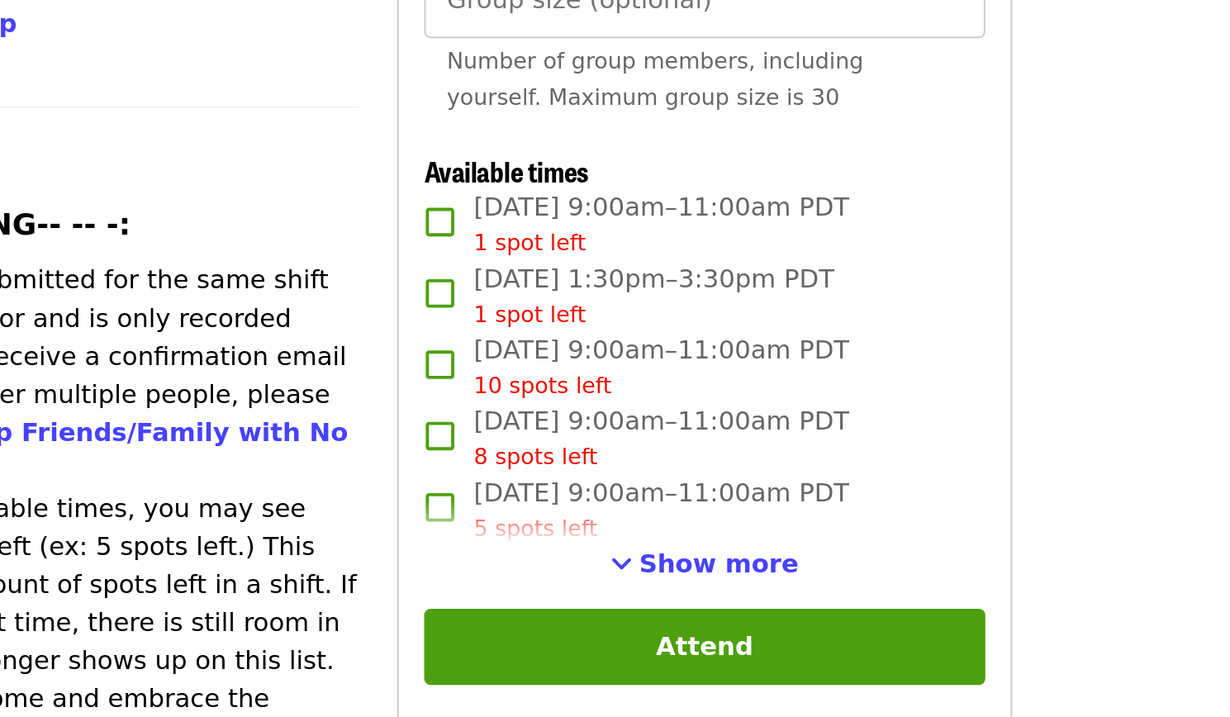
scroll to position [259, 0]
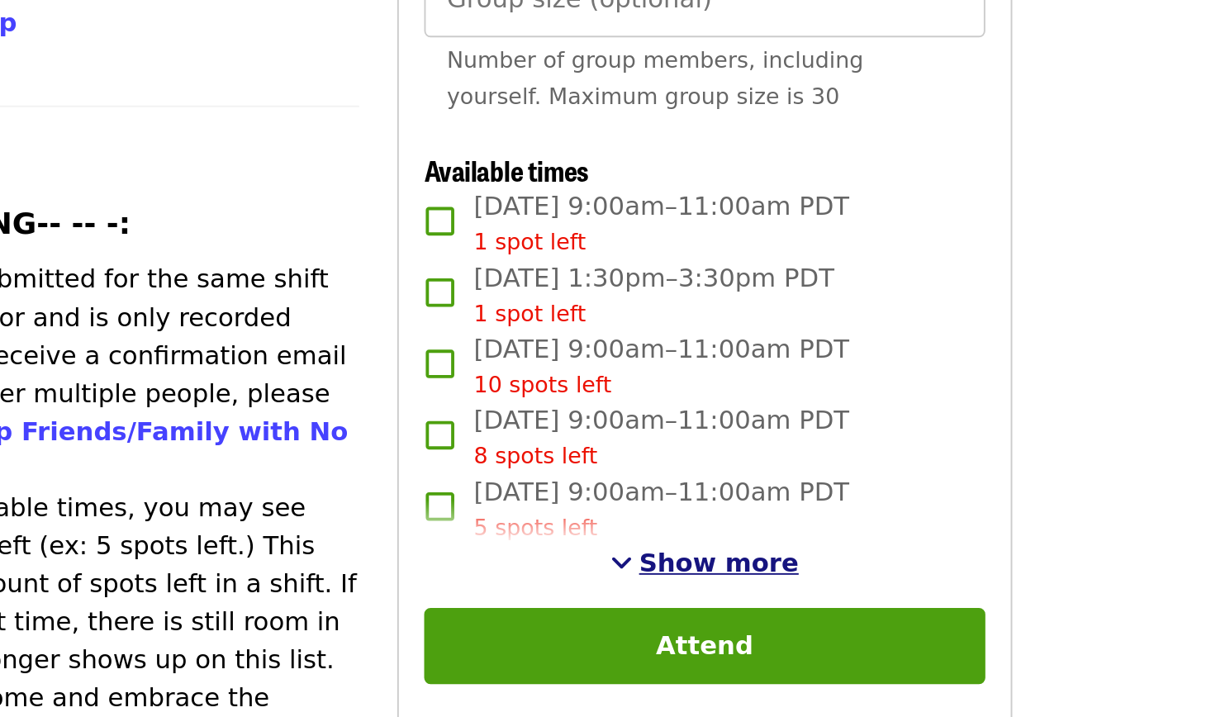
click at [844, 629] on span "Show more" at bounding box center [862, 634] width 83 height 16
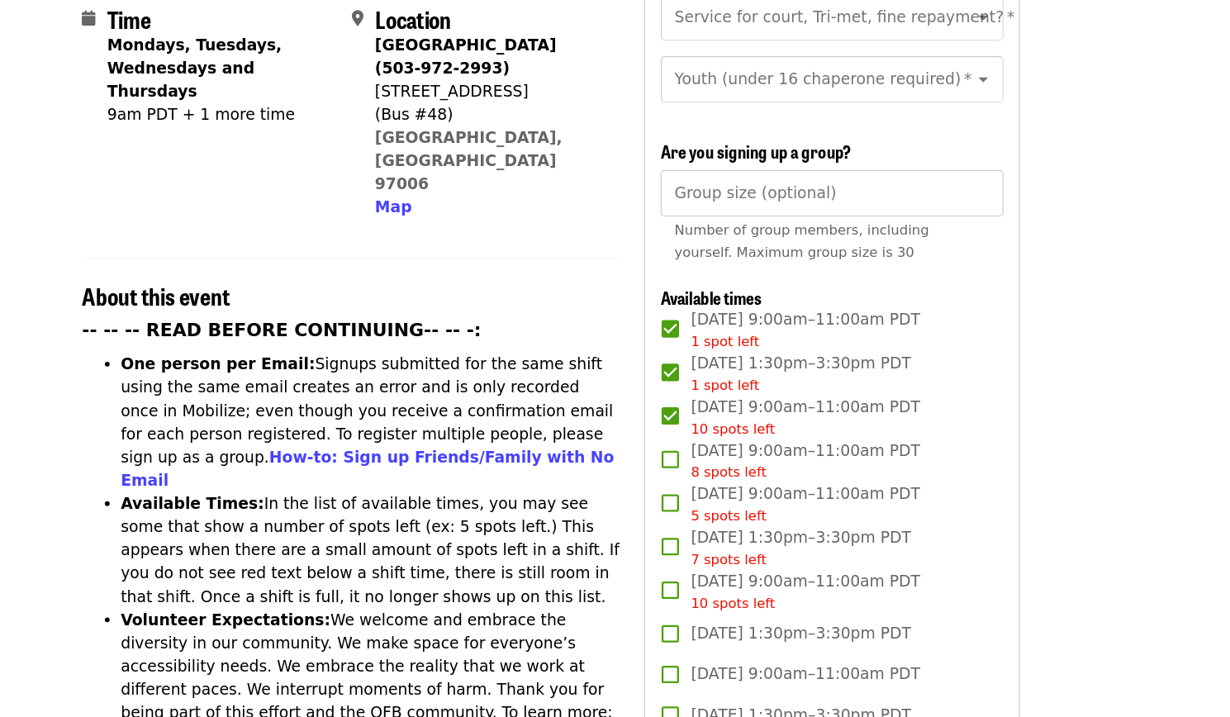
scroll to position [431, 0]
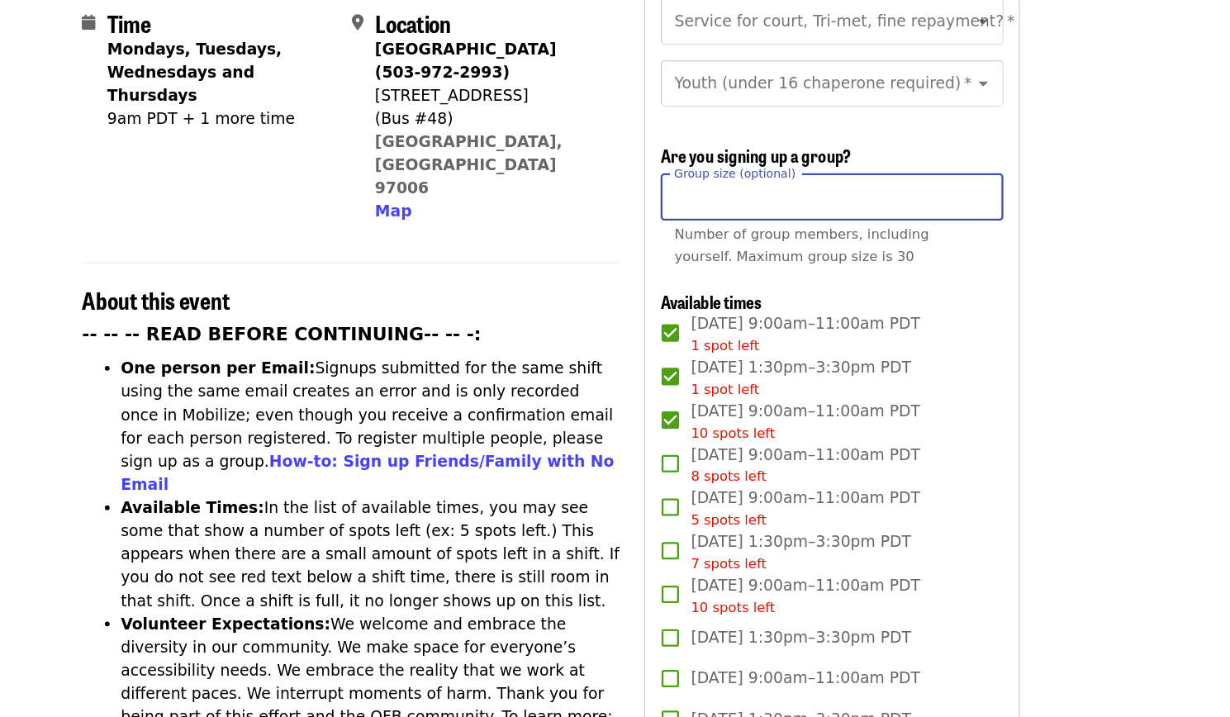
click at [779, 165] on input "Group size (optional)" at bounding box center [855, 169] width 292 height 40
click at [1042, 273] on article "July/Aug/Sept - [GEOGRAPHIC_DATA]: Repack/Sort (age [DEMOGRAPHIC_DATA]+) Highes…" at bounding box center [615, 713] width 1230 height 2143
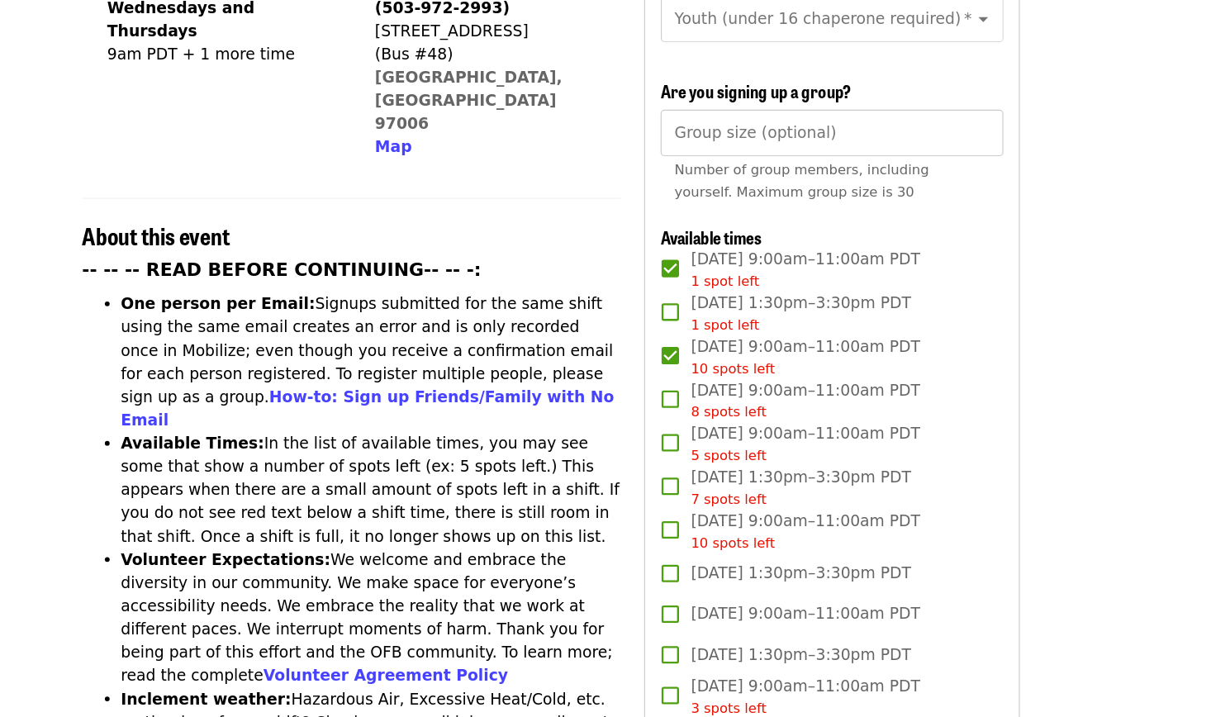
click at [658, 424] on li "Available Times: In the list of available times, you may see some that show a n…" at bounding box center [462, 473] width 427 height 99
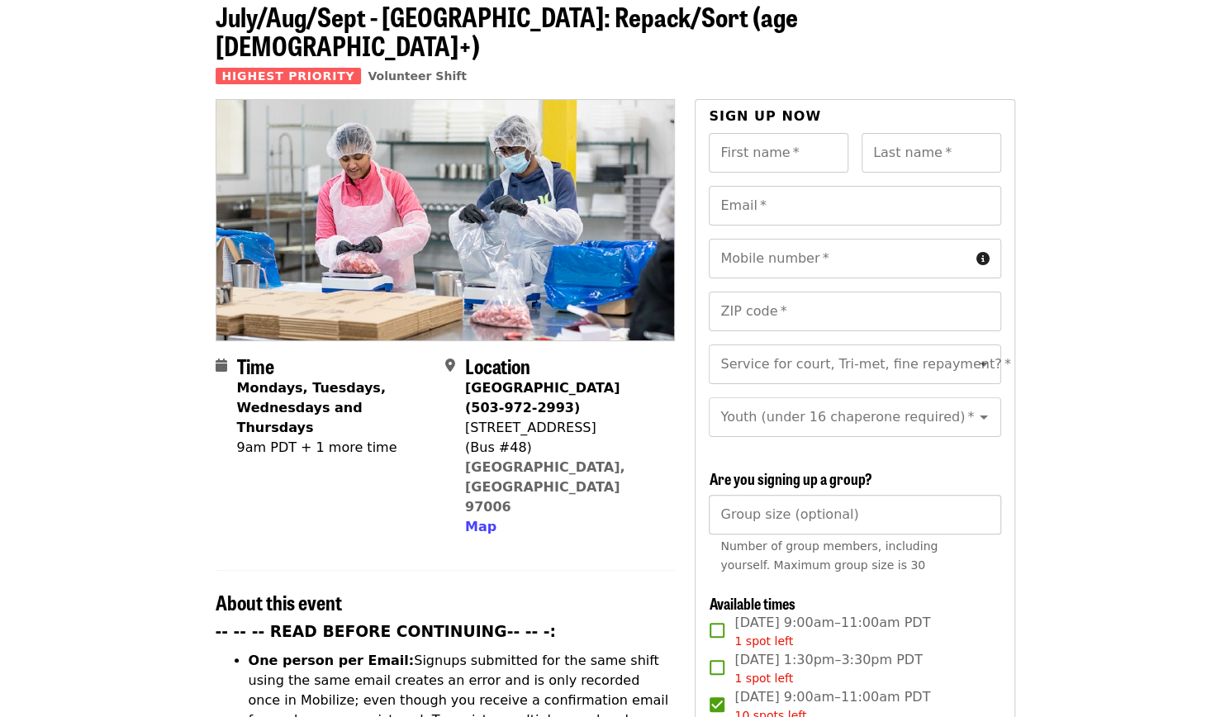
scroll to position [86, 0]
click at [755, 132] on input "First name   *" at bounding box center [779, 152] width 140 height 40
type input "********"
click at [885, 132] on input "Last name   *" at bounding box center [932, 152] width 140 height 40
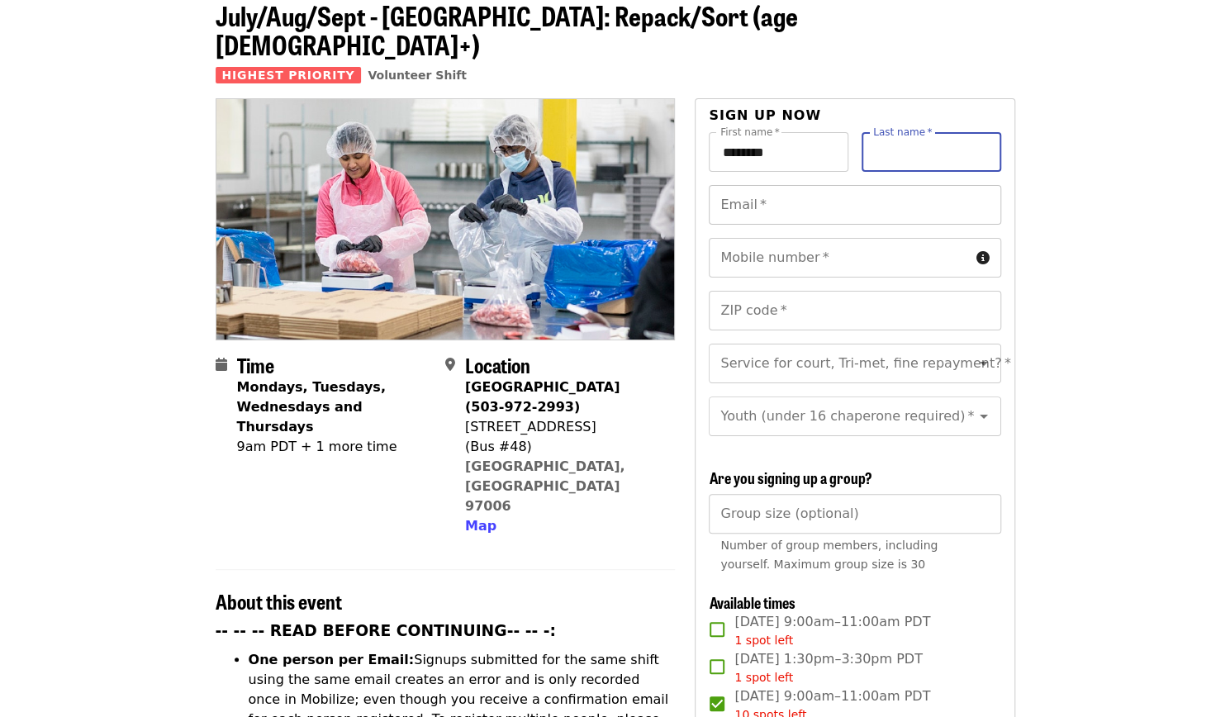
type input "***"
click at [843, 508] on input "Group size (optional)" at bounding box center [855, 514] width 292 height 40
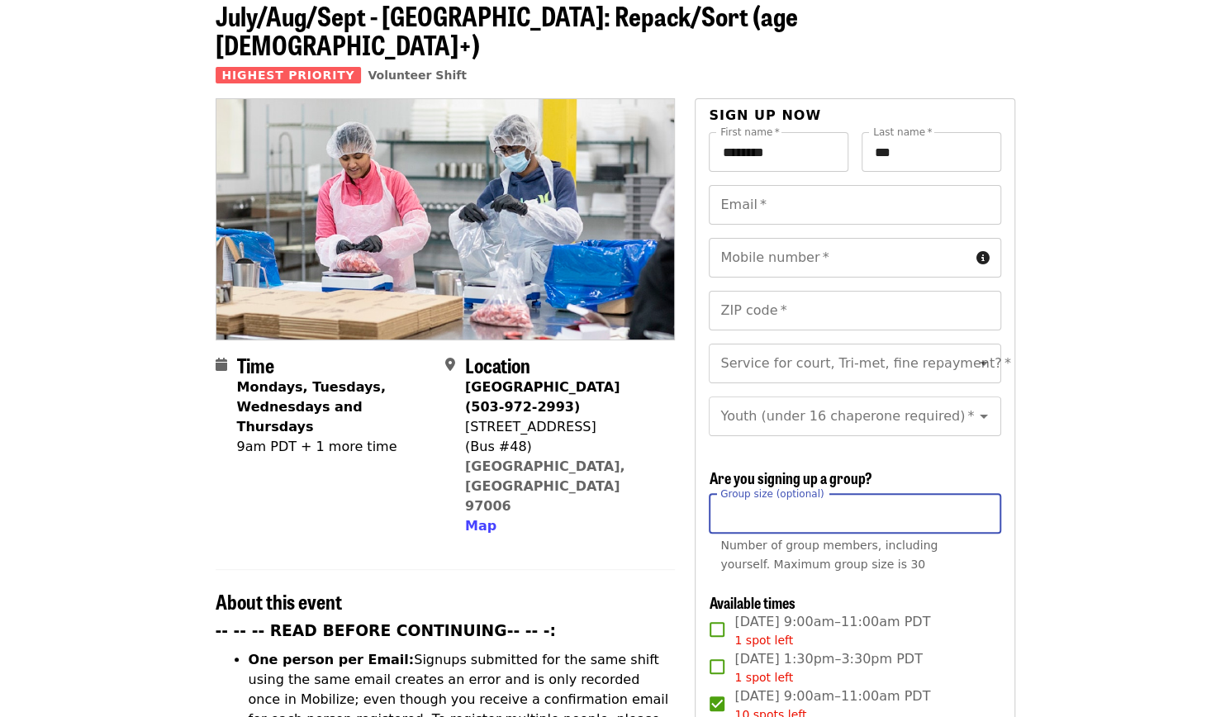
type input "*"
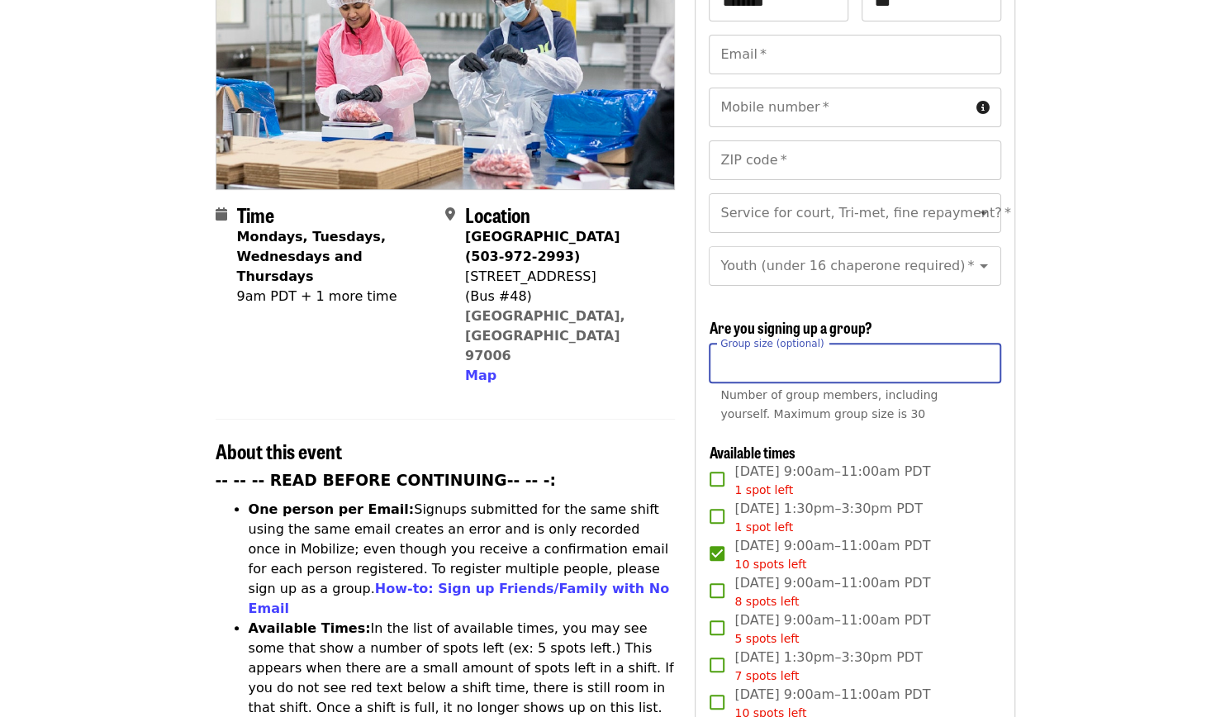
scroll to position [235, 0]
type input "*"
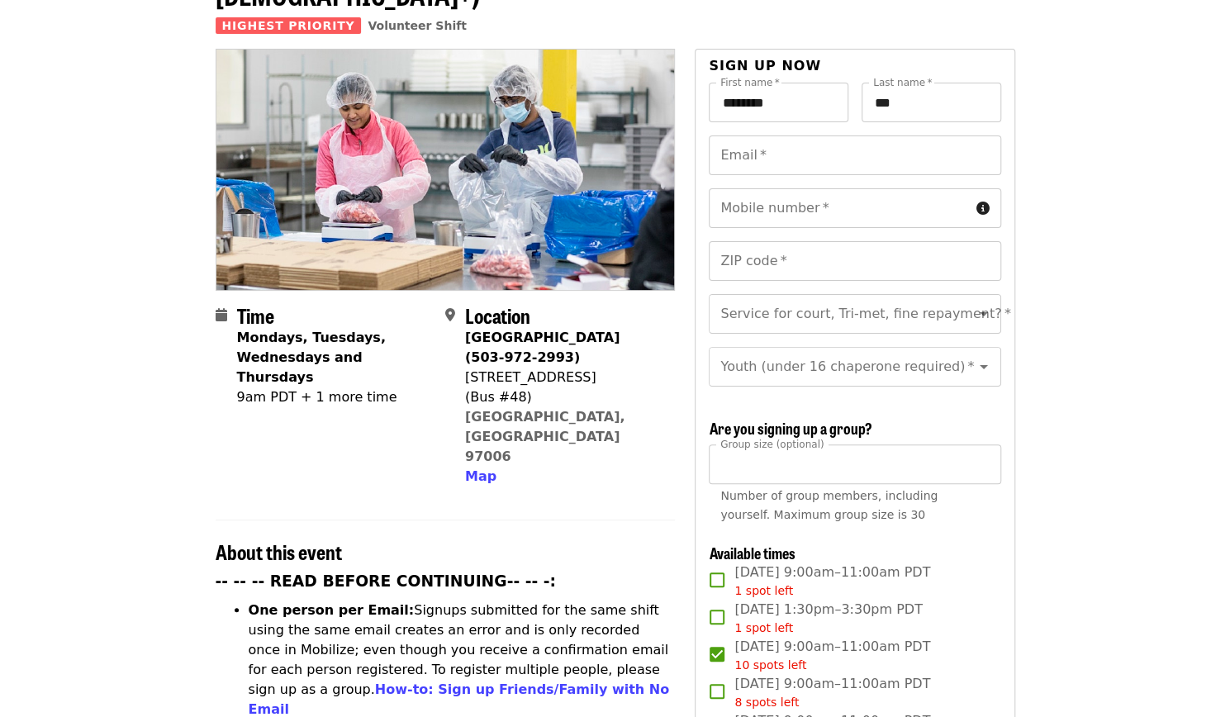
scroll to position [97, 0]
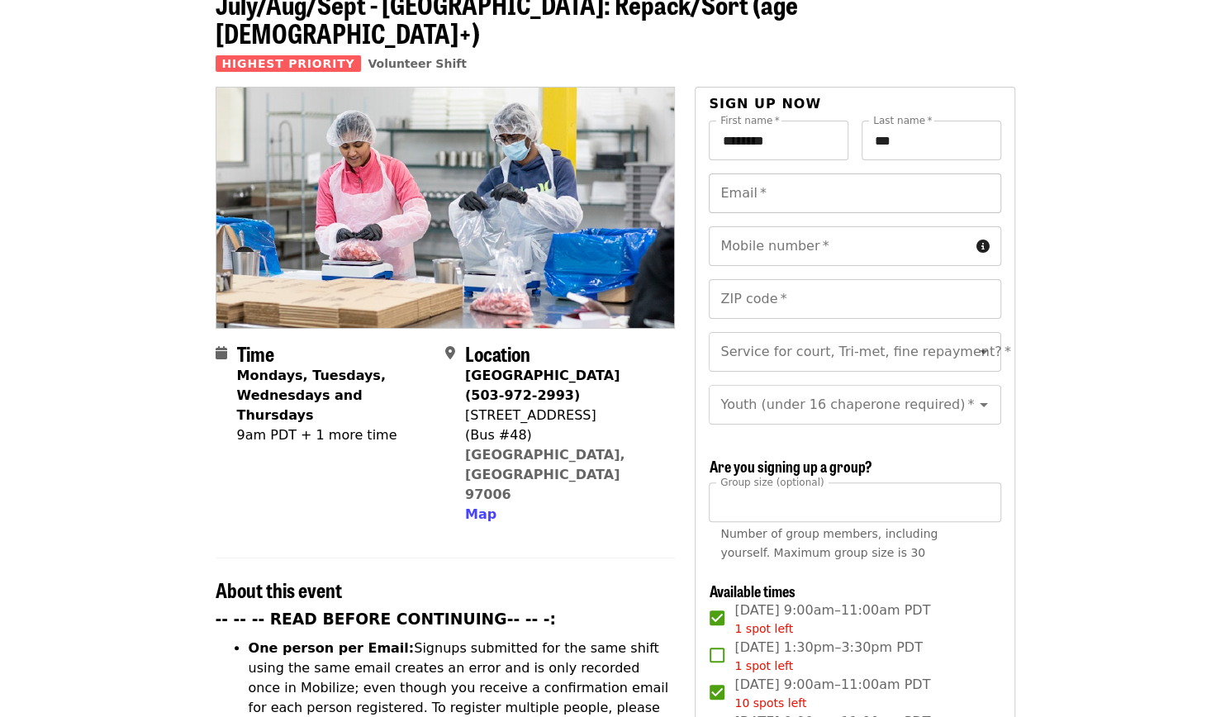
click at [774, 173] on input "Email   *" at bounding box center [855, 193] width 292 height 40
type input "**********"
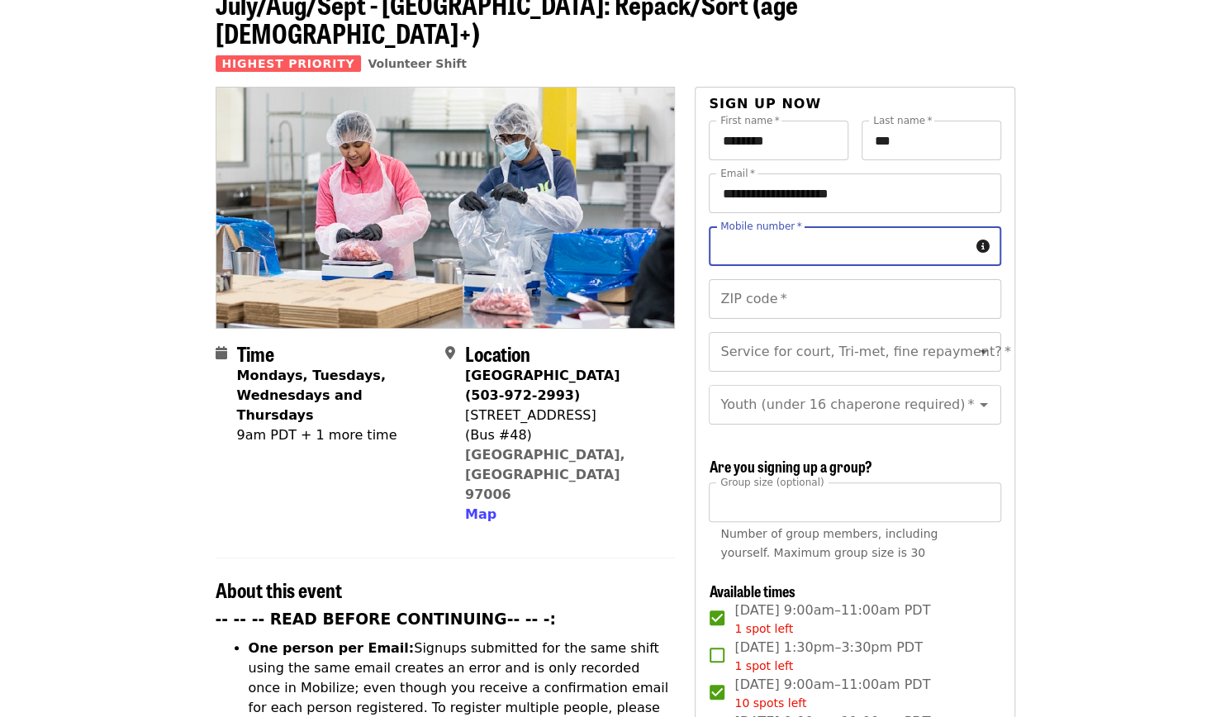
click at [762, 226] on div "Mobile number   * Mobile number *" at bounding box center [855, 246] width 292 height 40
type input "**********"
click at [777, 279] on input "ZIP code   *" at bounding box center [855, 299] width 292 height 40
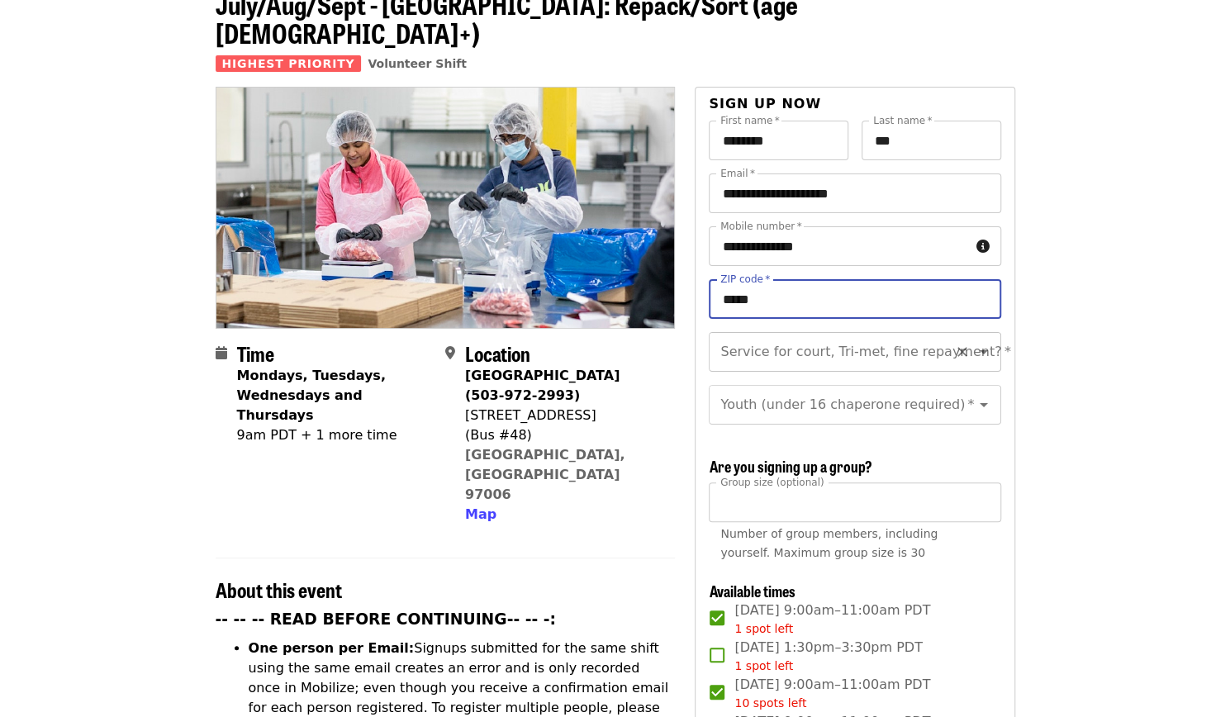
type input "*****"
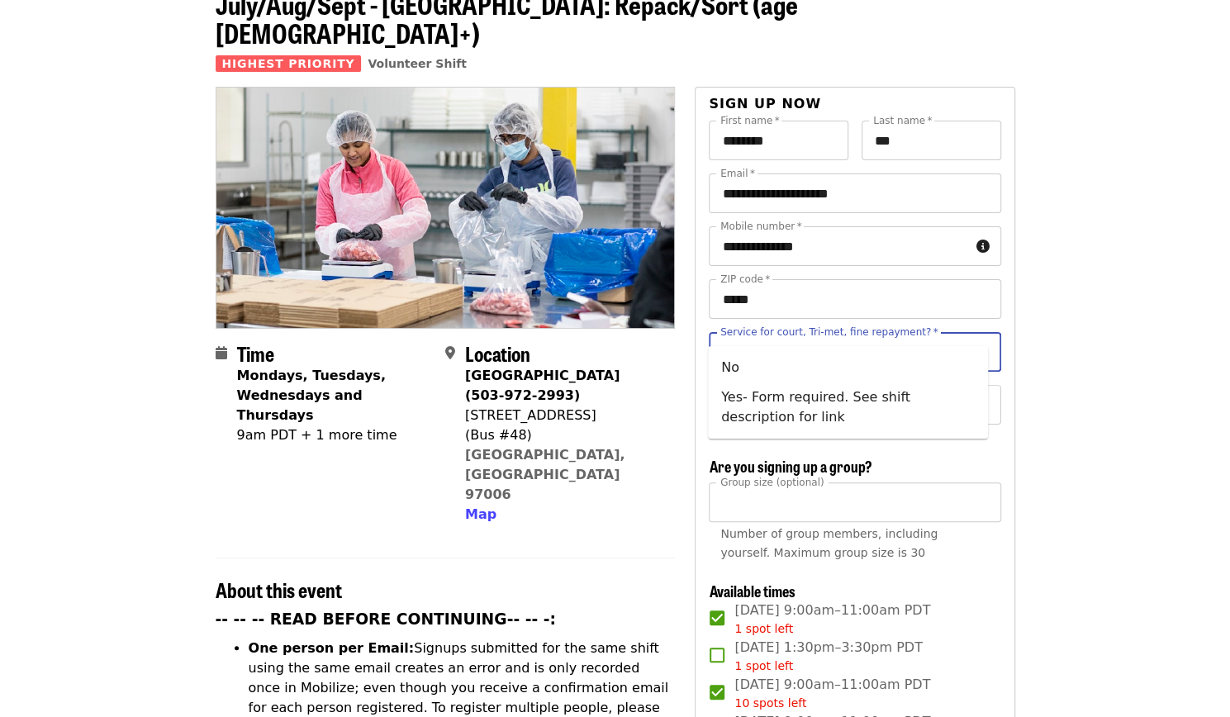
click at [758, 332] on div "Service for court, Tri-met, fine repayment?   * Service for court, Tri-met, fin…" at bounding box center [855, 352] width 292 height 40
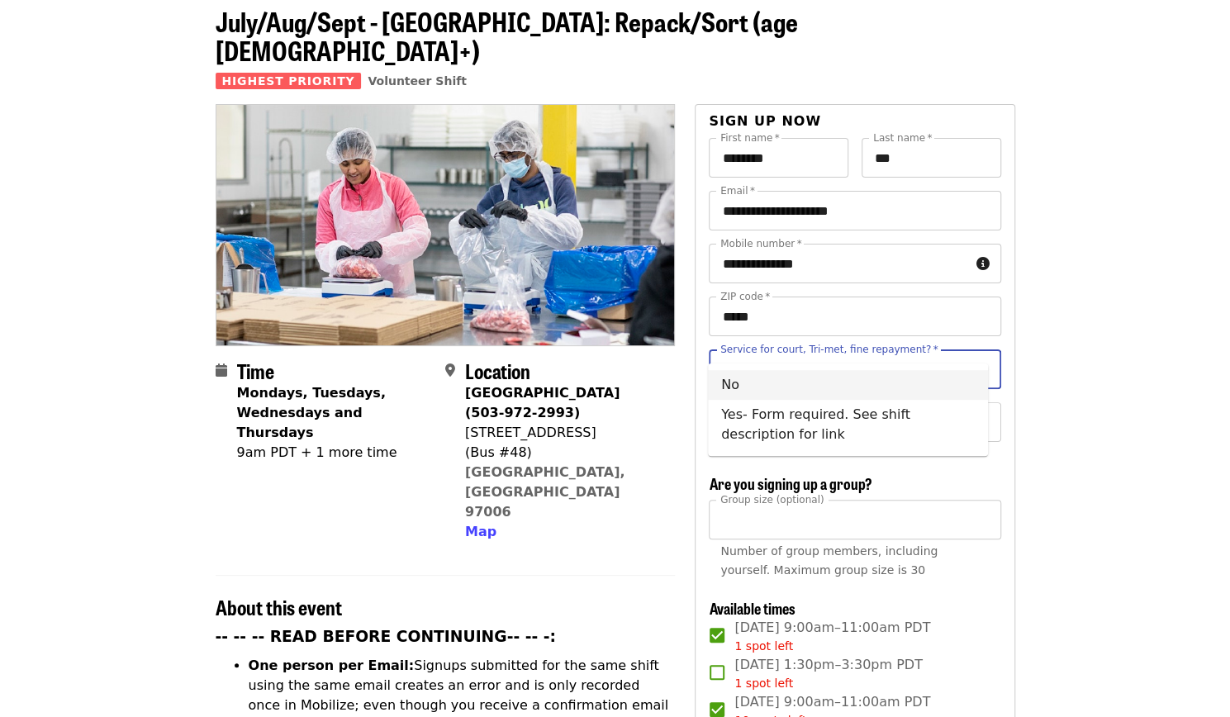
scroll to position [95, 0]
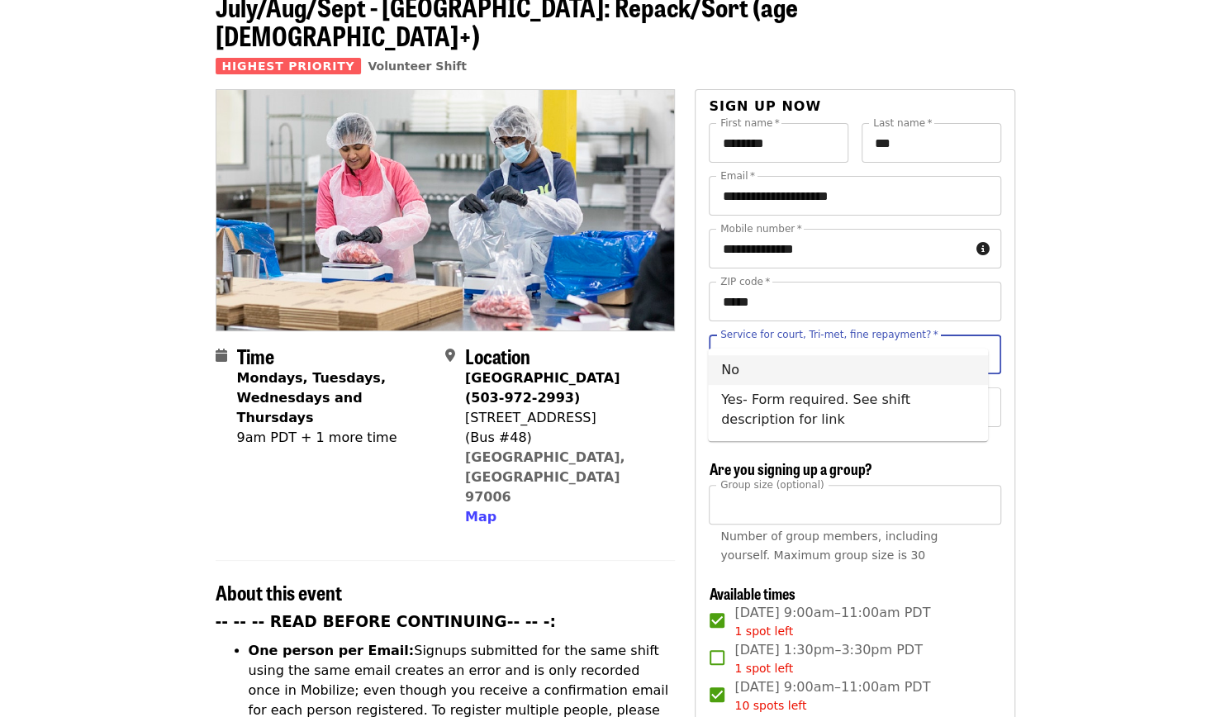
click at [765, 366] on li "No" at bounding box center [848, 370] width 280 height 30
type input "**"
click at [794, 396] on input "Youth (under 16 chaperone required)   *" at bounding box center [834, 407] width 225 height 31
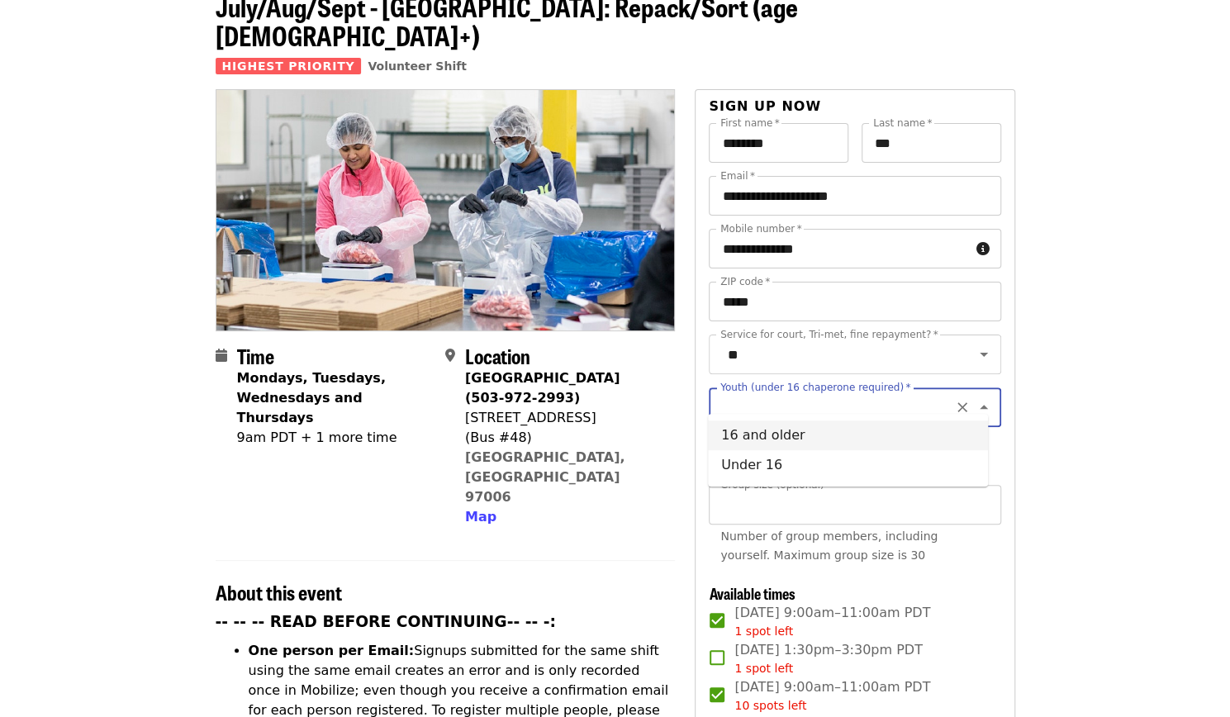
click at [819, 427] on li "16 and older" at bounding box center [848, 435] width 280 height 30
type input "**********"
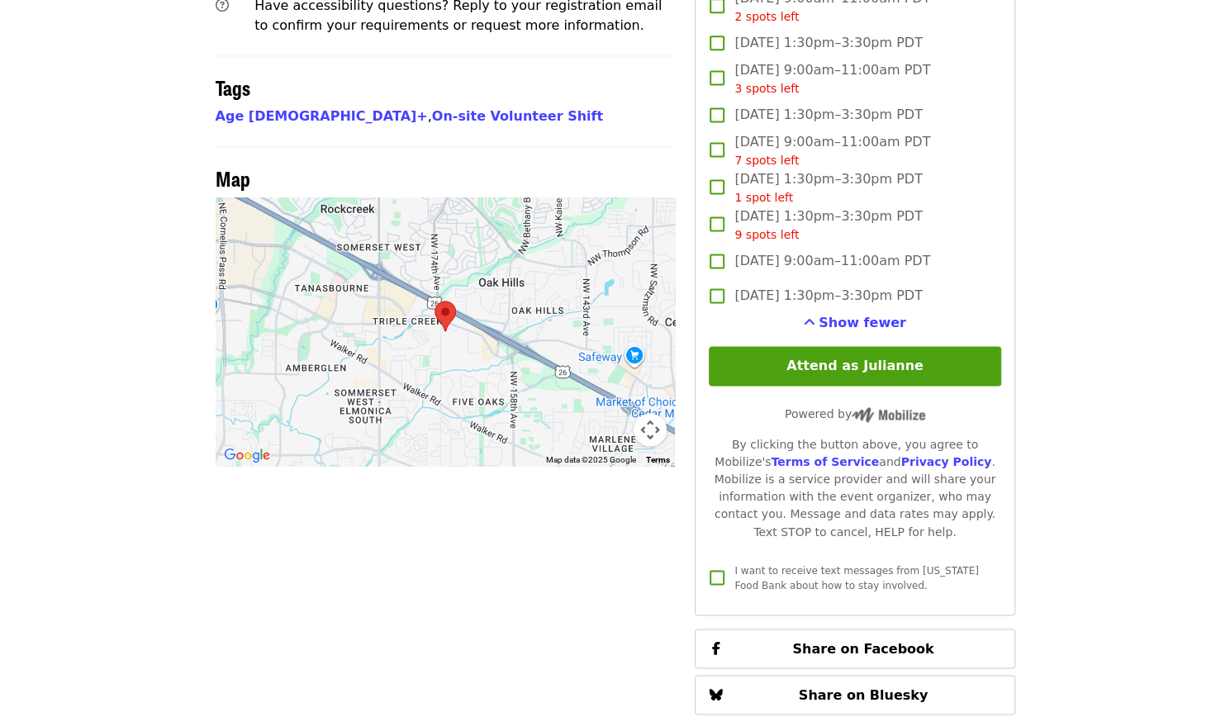
scroll to position [1313, 0]
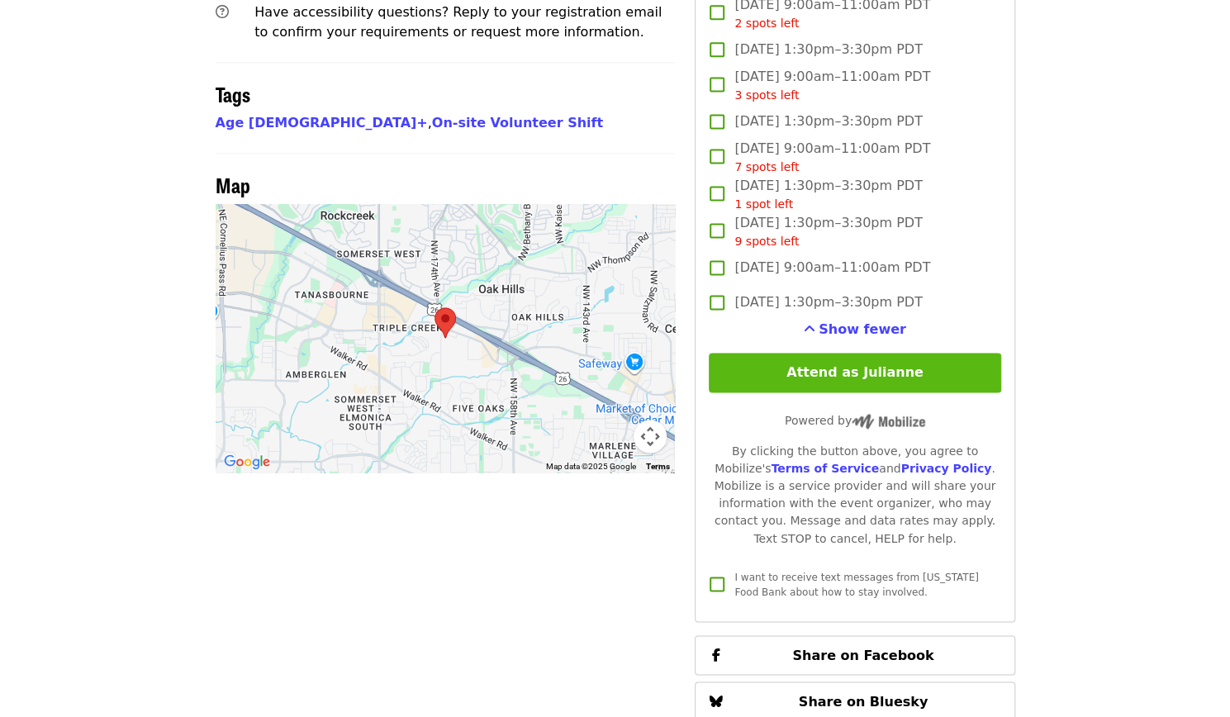
click at [851, 358] on button "Attend as Julianne" at bounding box center [855, 373] width 292 height 40
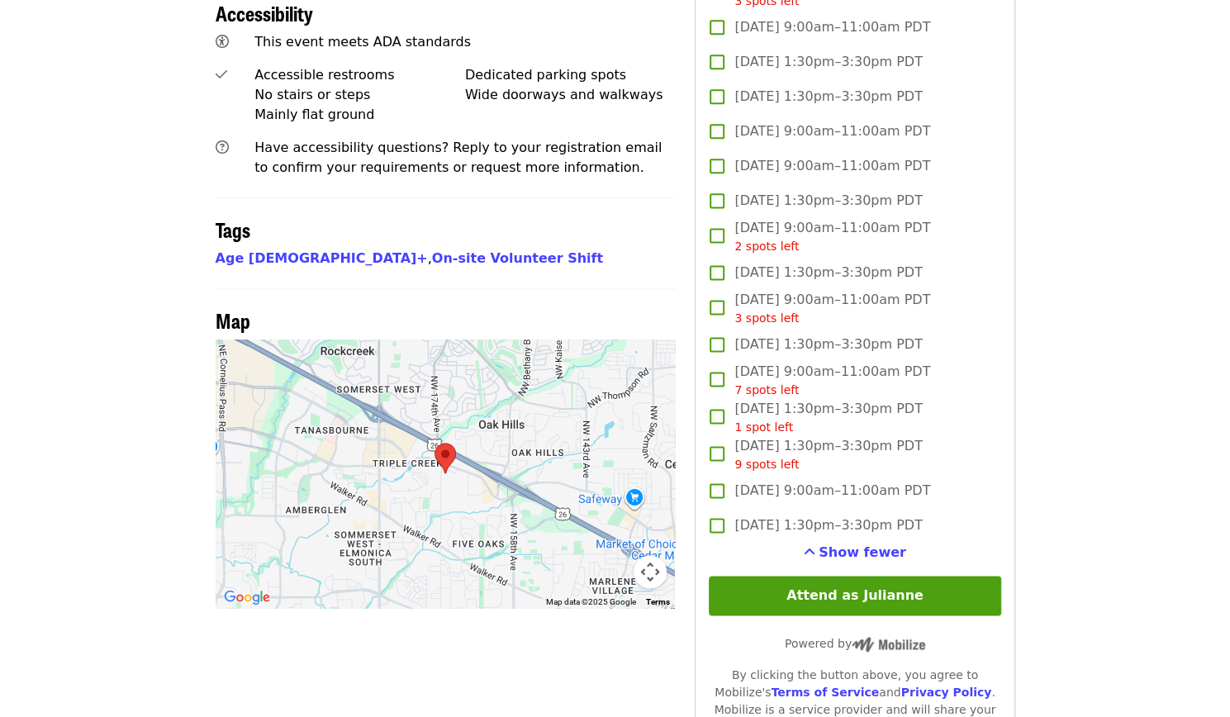
scroll to position [1178, 0]
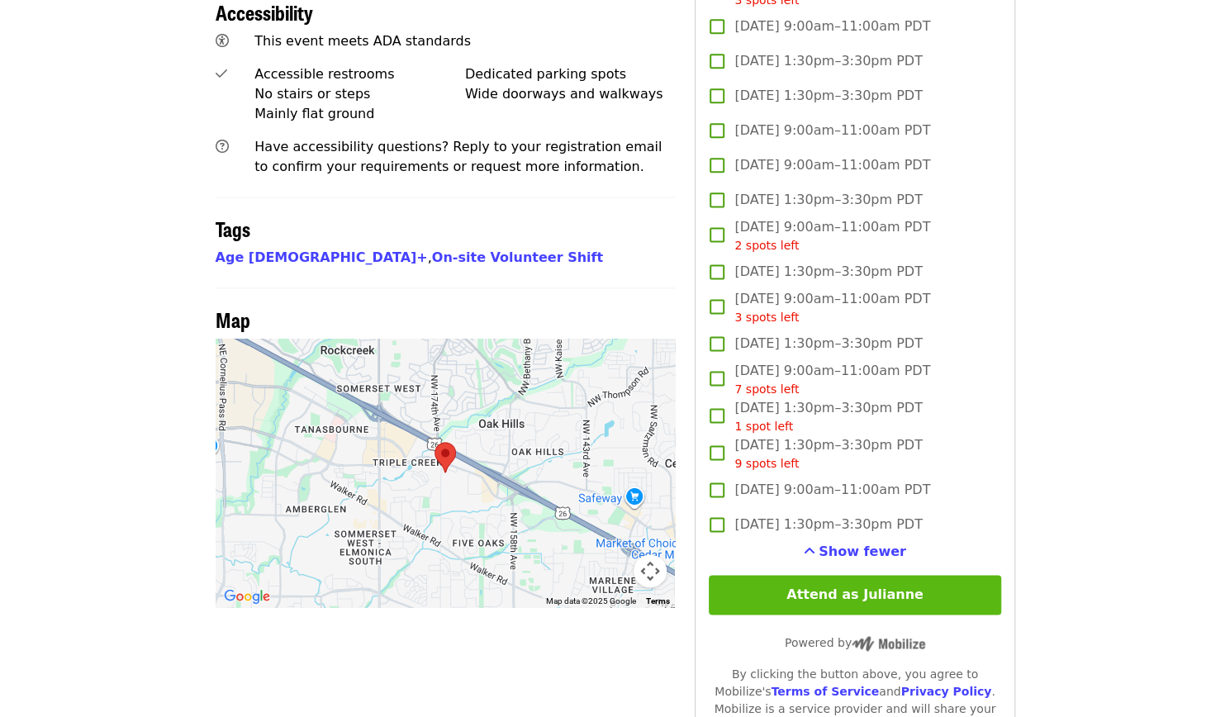
click at [912, 586] on button "Attend as Julianne" at bounding box center [855, 595] width 292 height 40
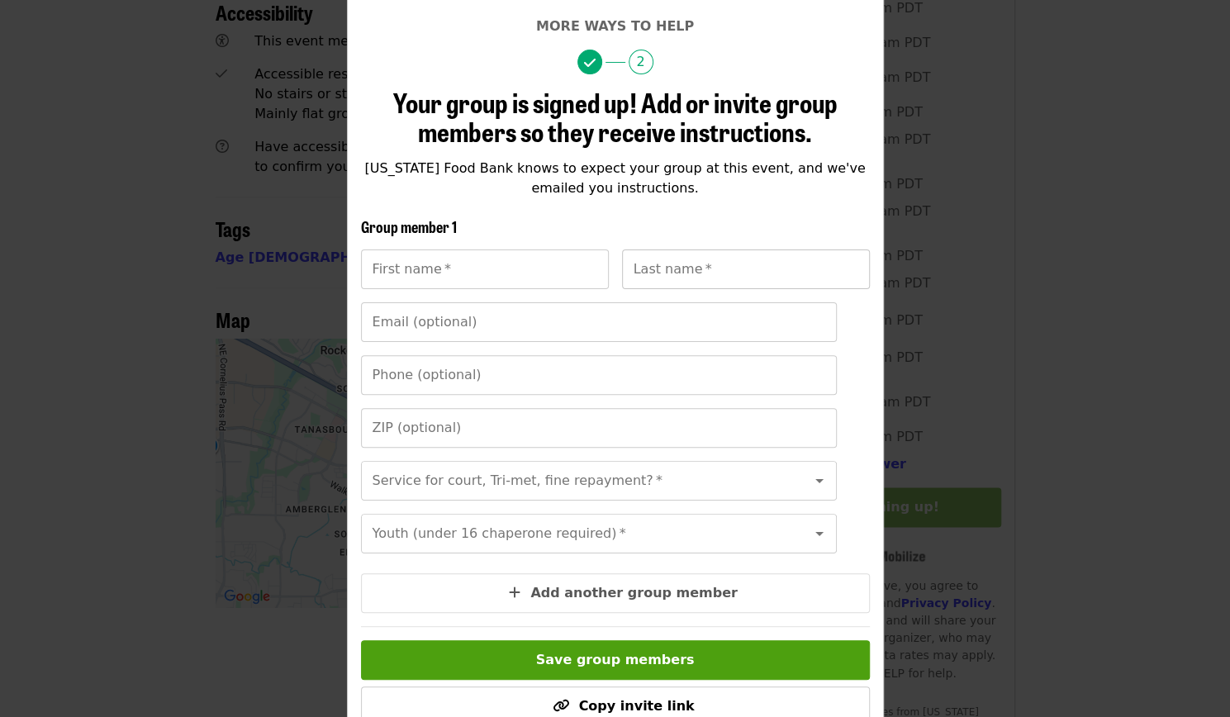
scroll to position [122, 0]
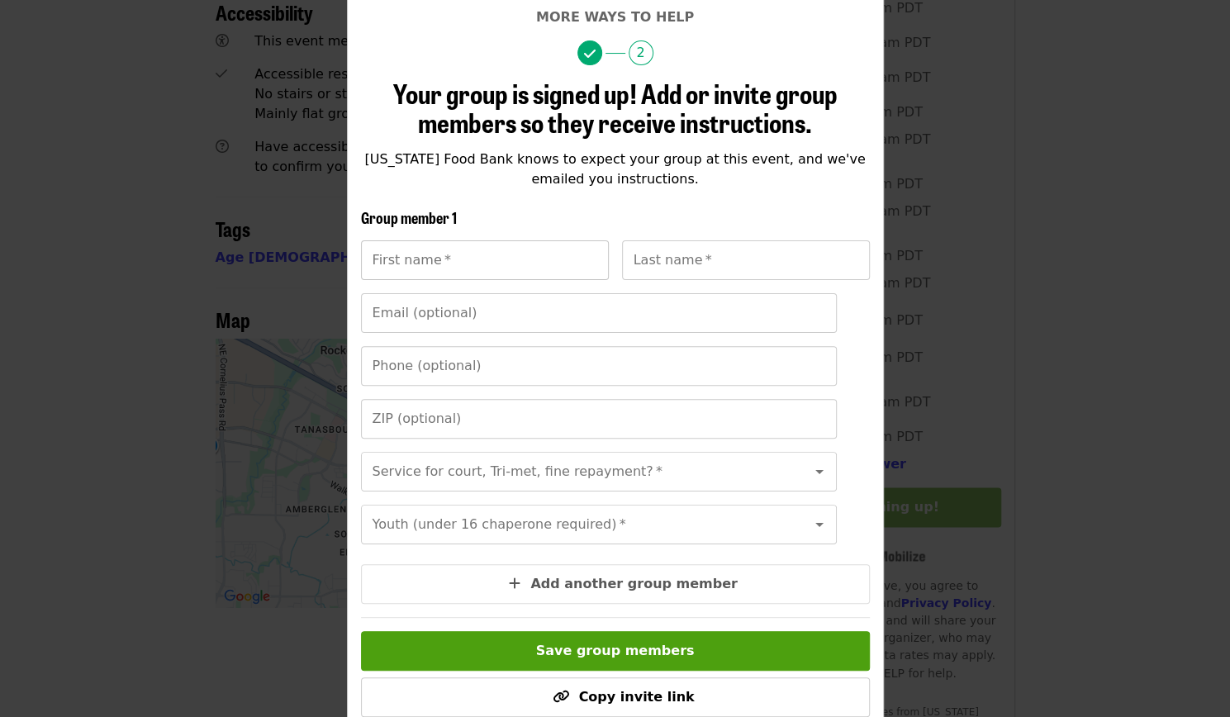
click at [510, 263] on input "First name   *" at bounding box center [485, 260] width 248 height 40
type input "*****"
click at [666, 267] on input "Last name   *" at bounding box center [746, 260] width 248 height 40
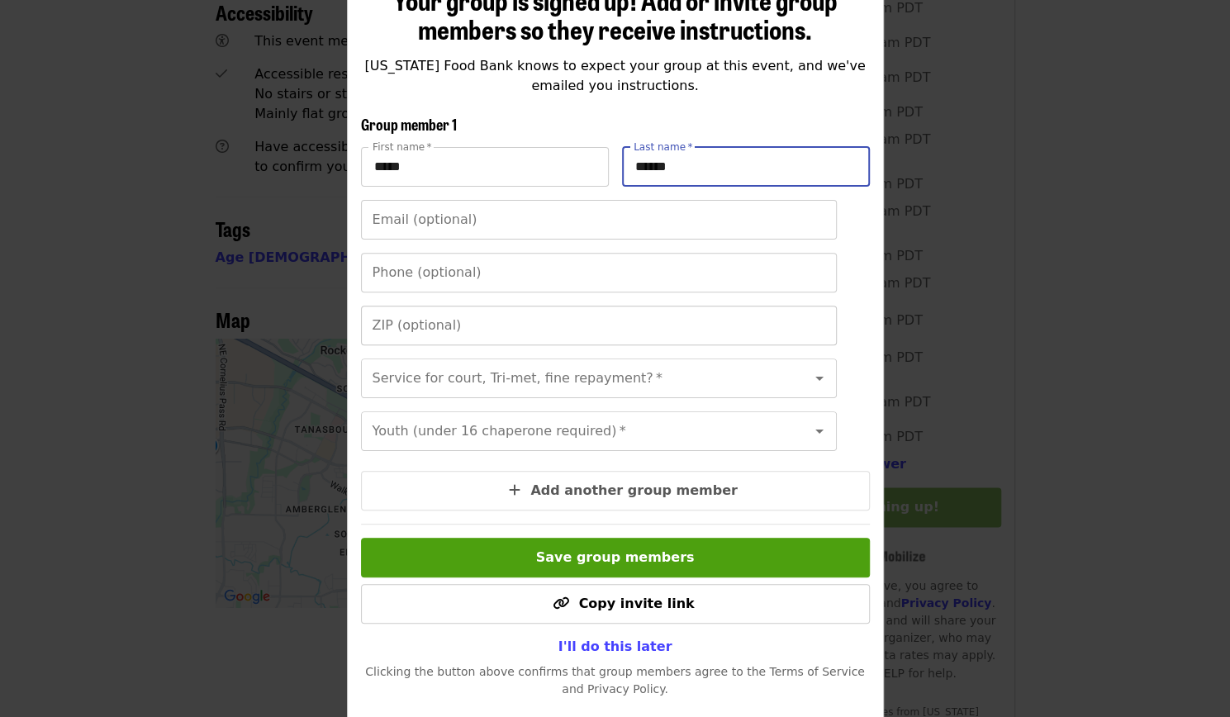
scroll to position [221, 0]
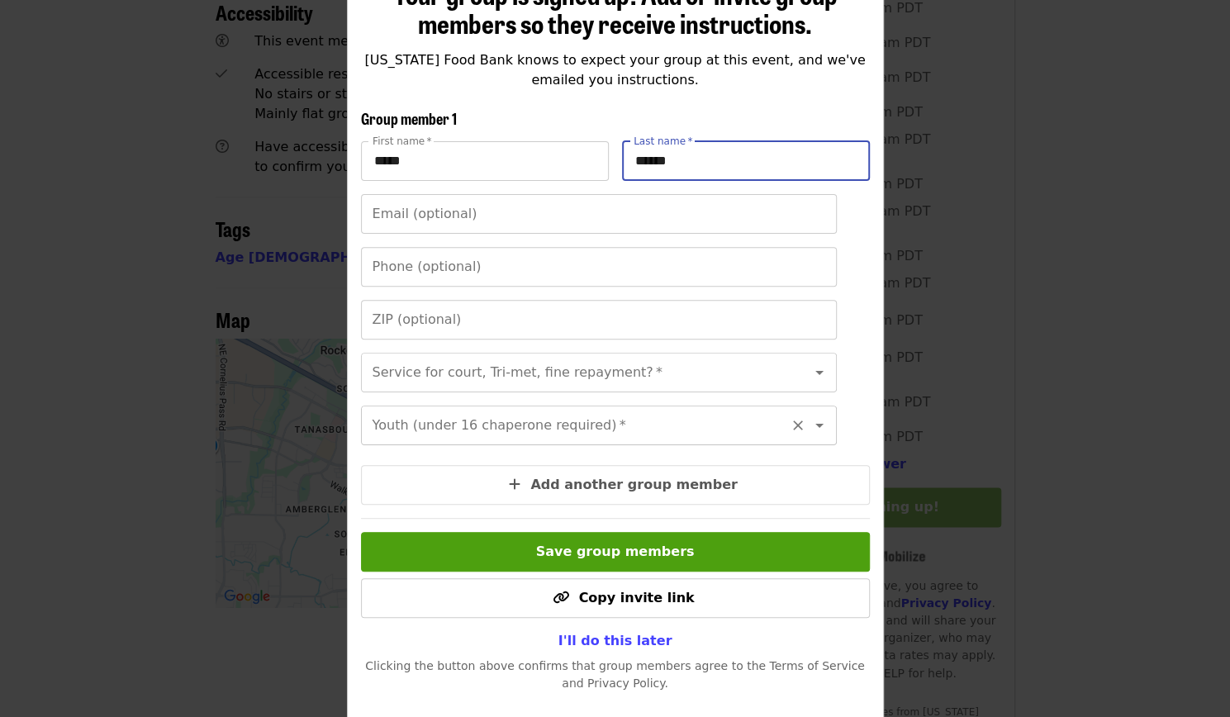
click at [596, 420] on div "Youth (under 16 chaperone required) *" at bounding box center [599, 426] width 476 height 40
type input "******"
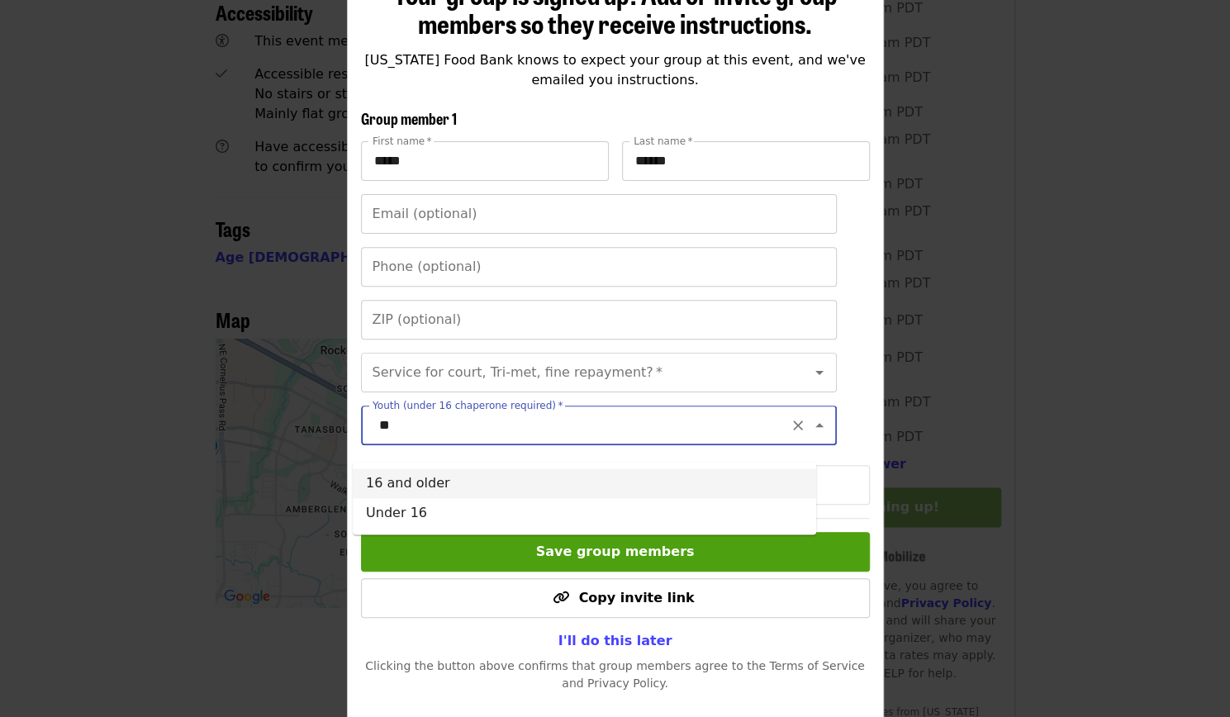
click at [420, 483] on li "16 and older" at bounding box center [584, 483] width 463 height 30
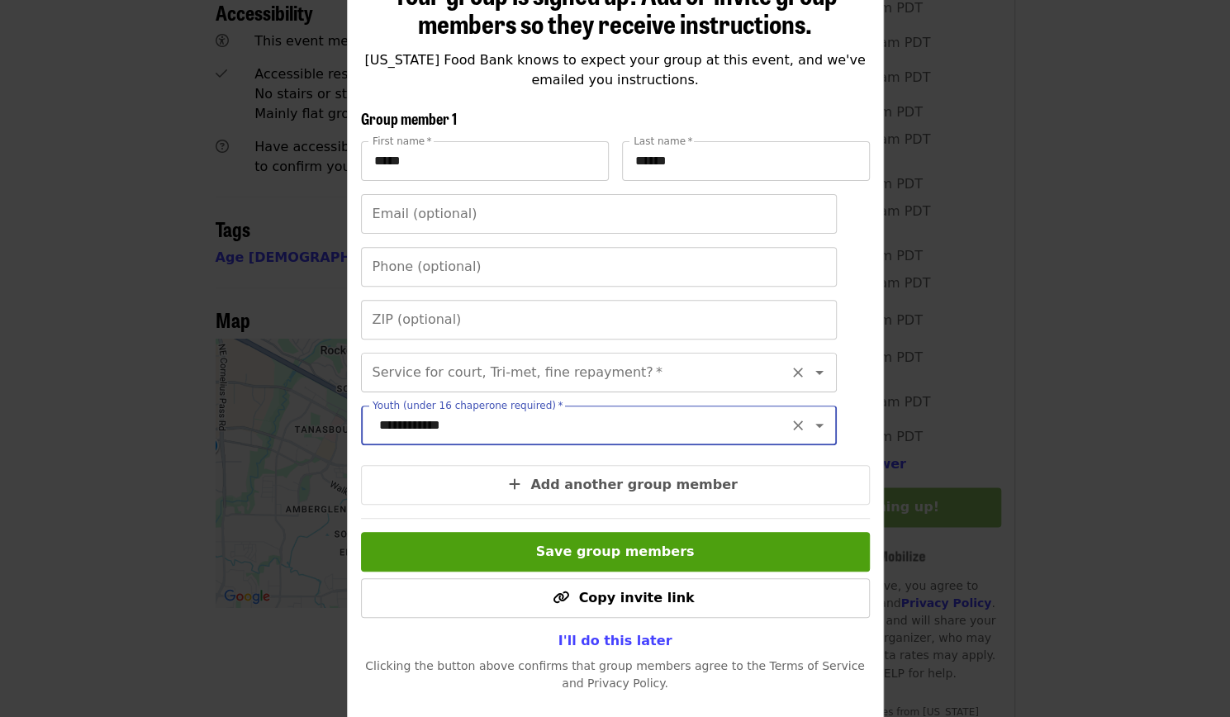
type input "**********"
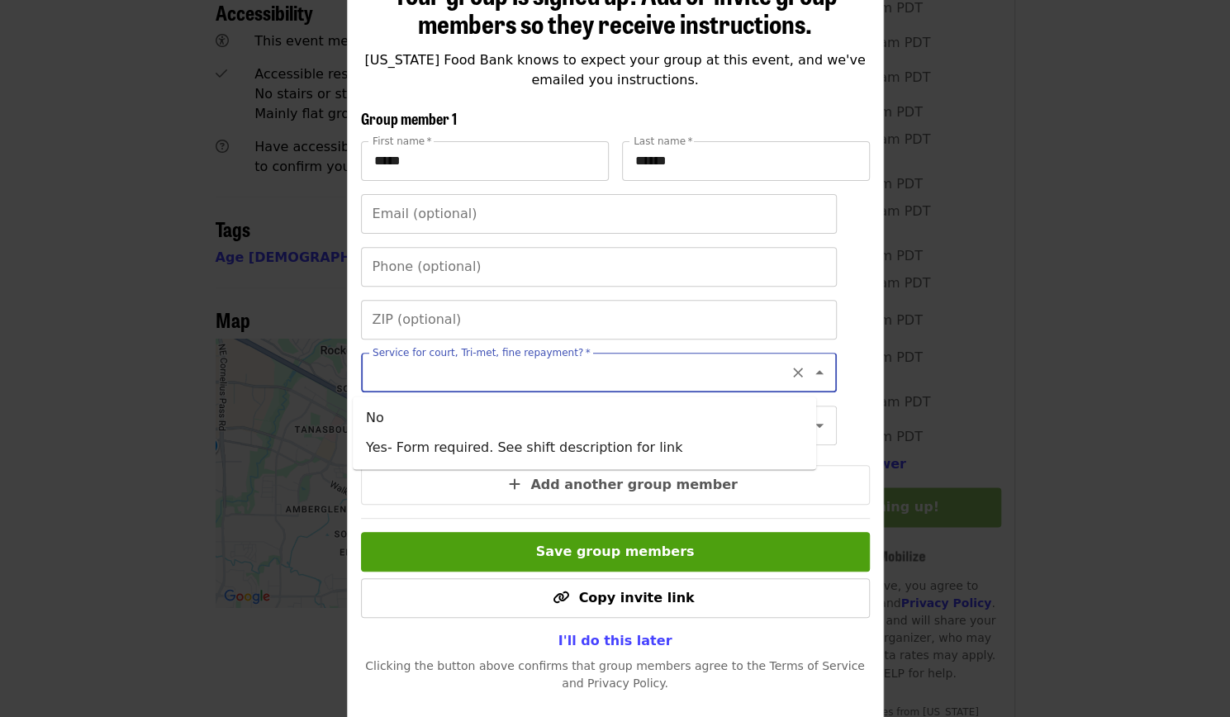
click at [449, 377] on input "Service for court, Tri-met, fine repayment?   *" at bounding box center [578, 372] width 409 height 31
click at [412, 425] on li "No" at bounding box center [584, 418] width 463 height 30
type input "**"
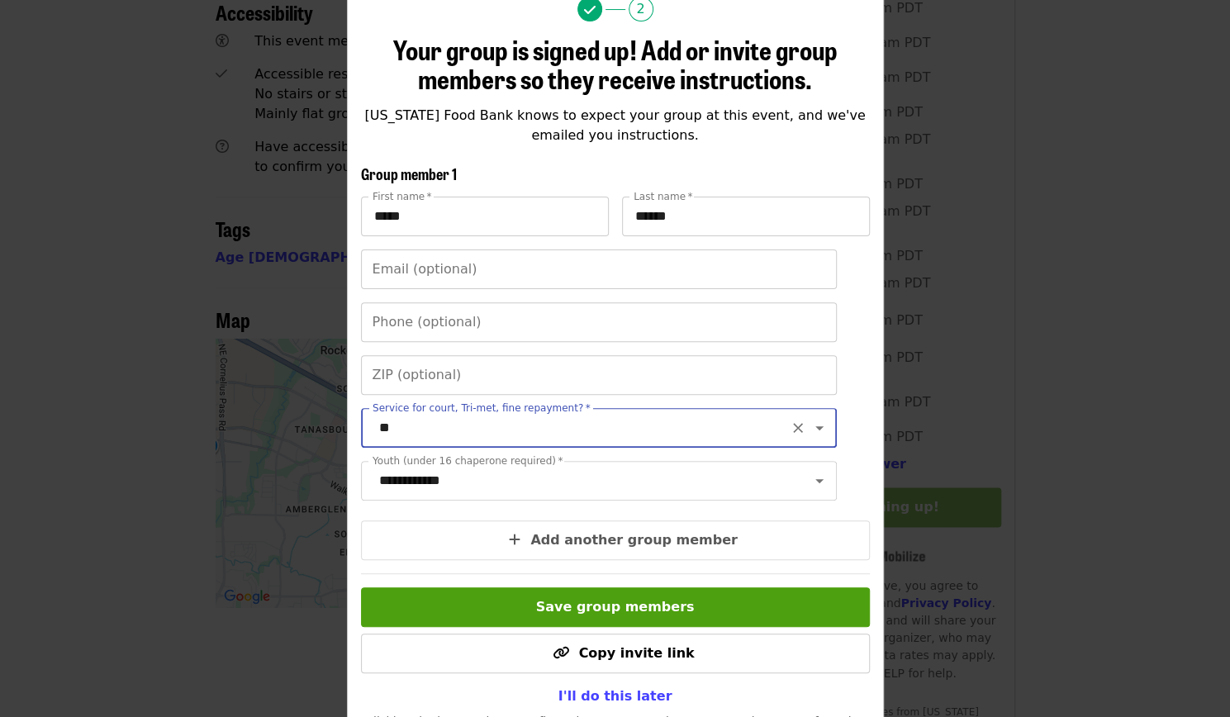
scroll to position [164, 0]
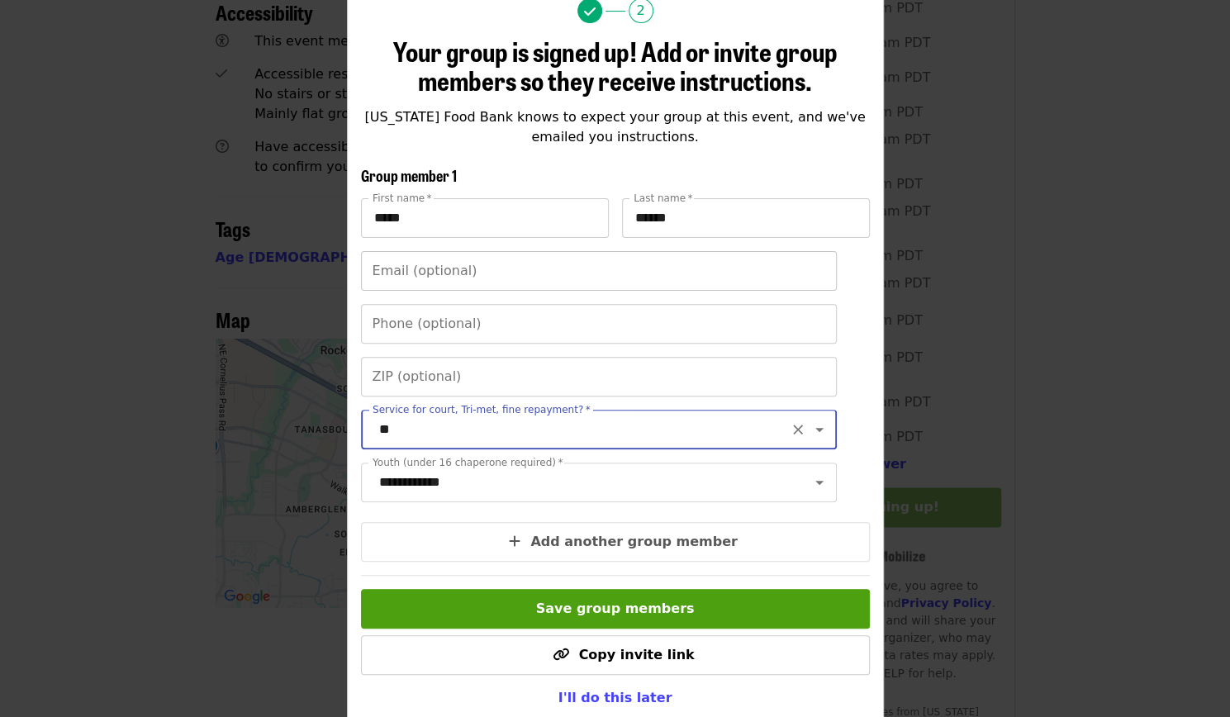
click at [489, 270] on input "Email (optional)" at bounding box center [599, 271] width 476 height 40
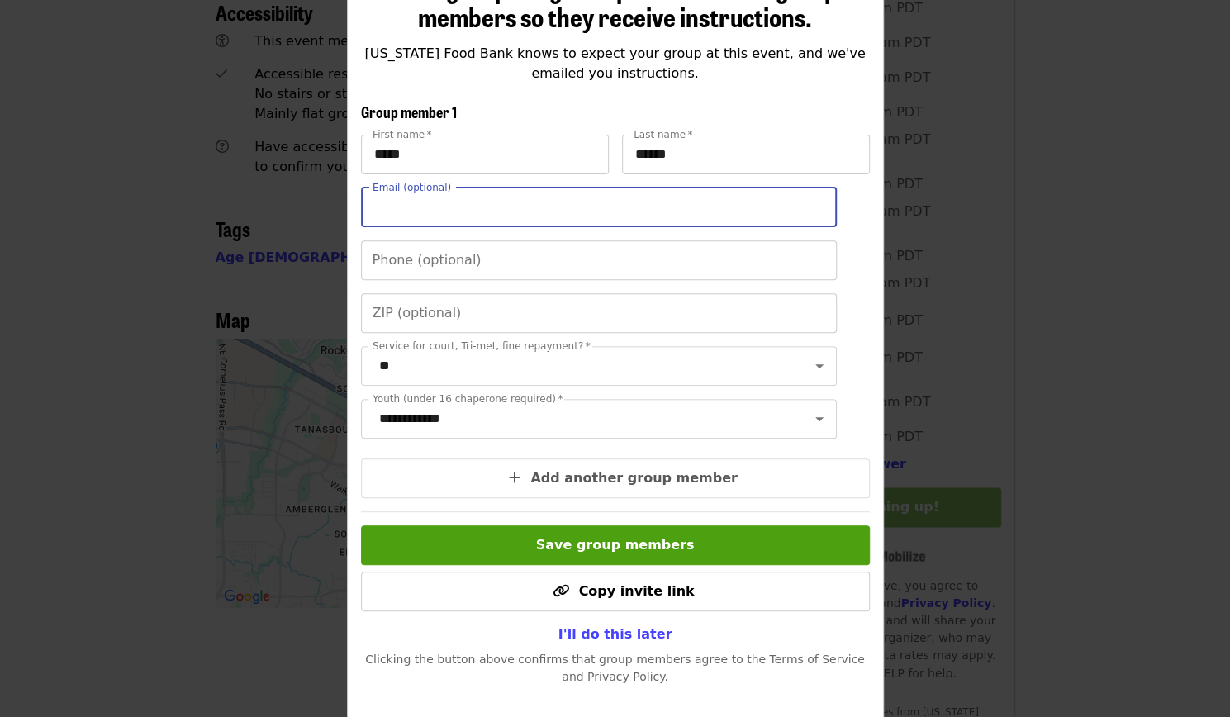
scroll to position [233, 0]
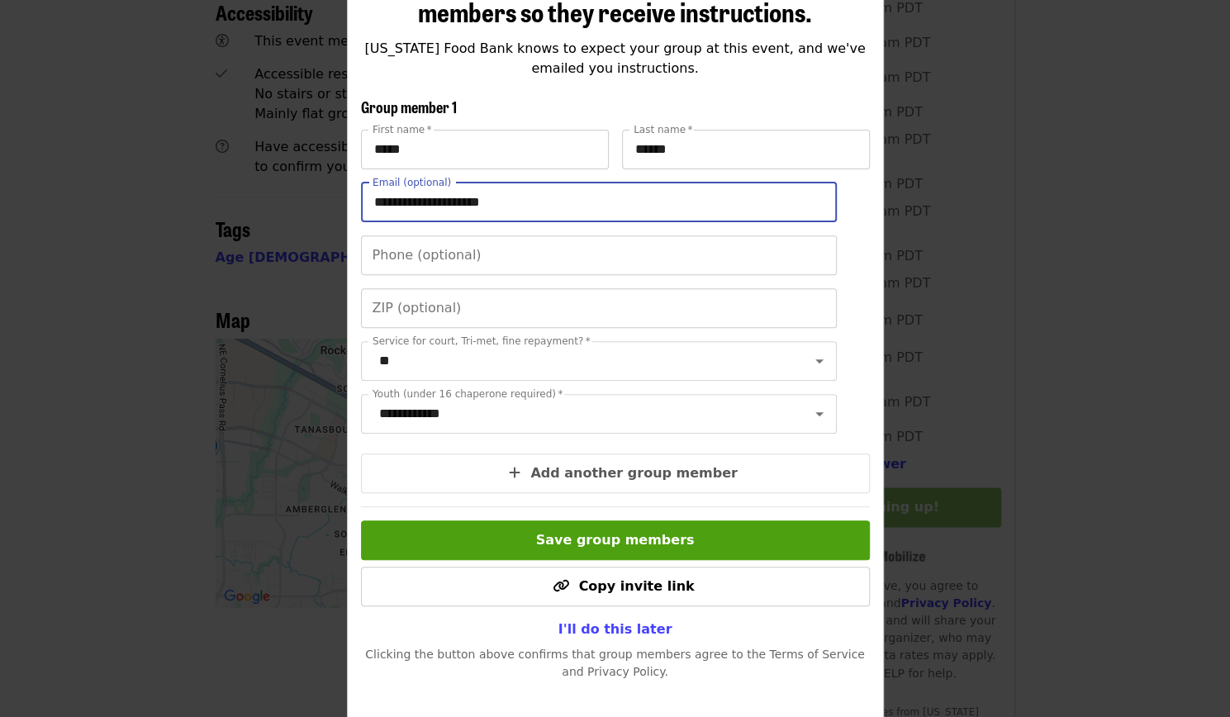
type input "**********"
click at [484, 230] on div "**********" at bounding box center [615, 272] width 509 height 349
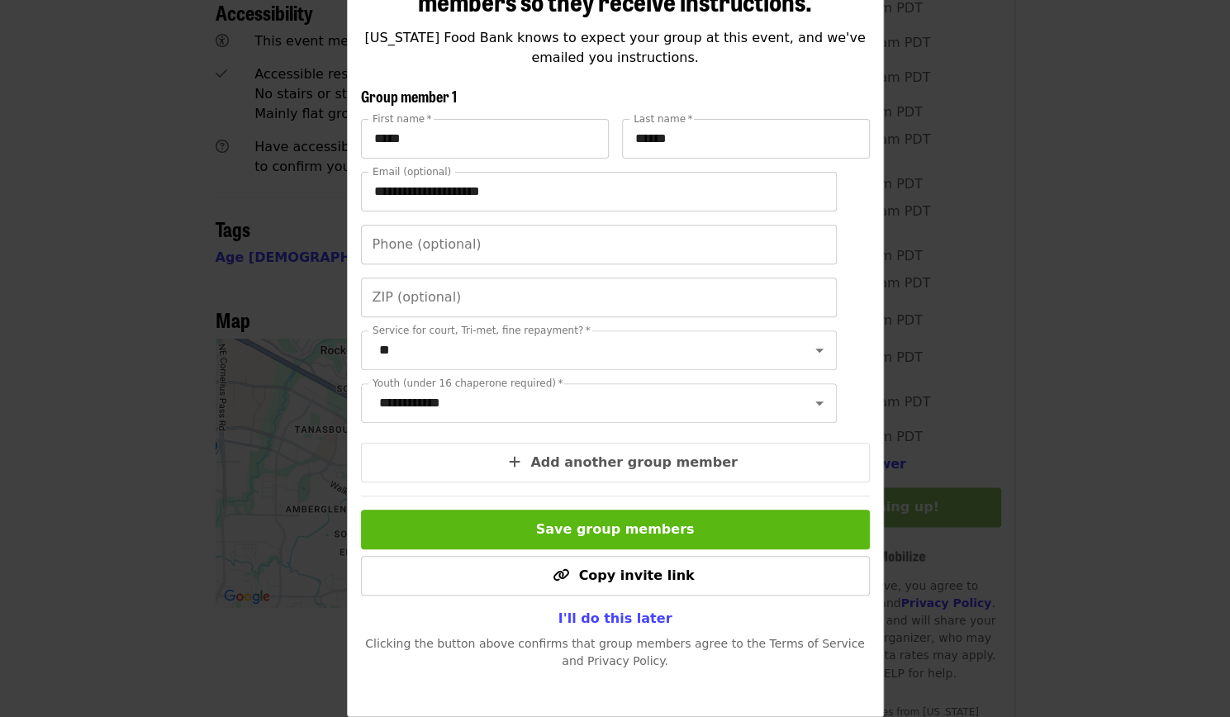
click at [519, 524] on button "Save group members" at bounding box center [615, 530] width 509 height 40
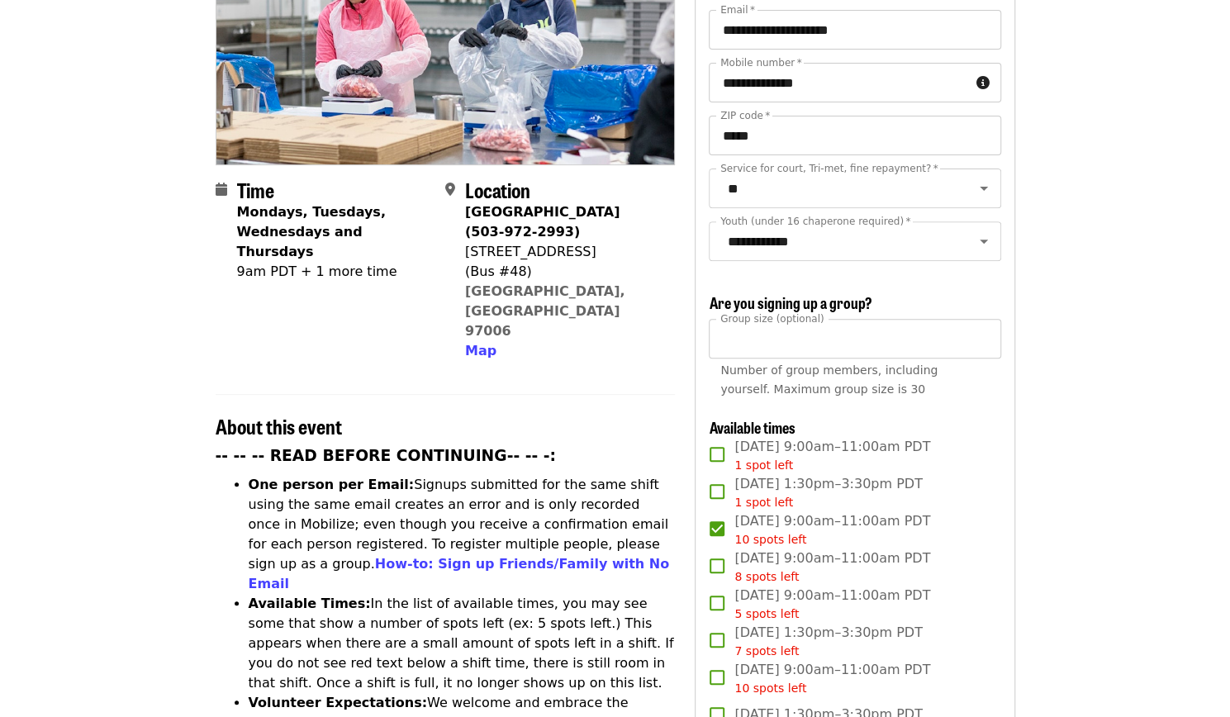
scroll to position [0, 0]
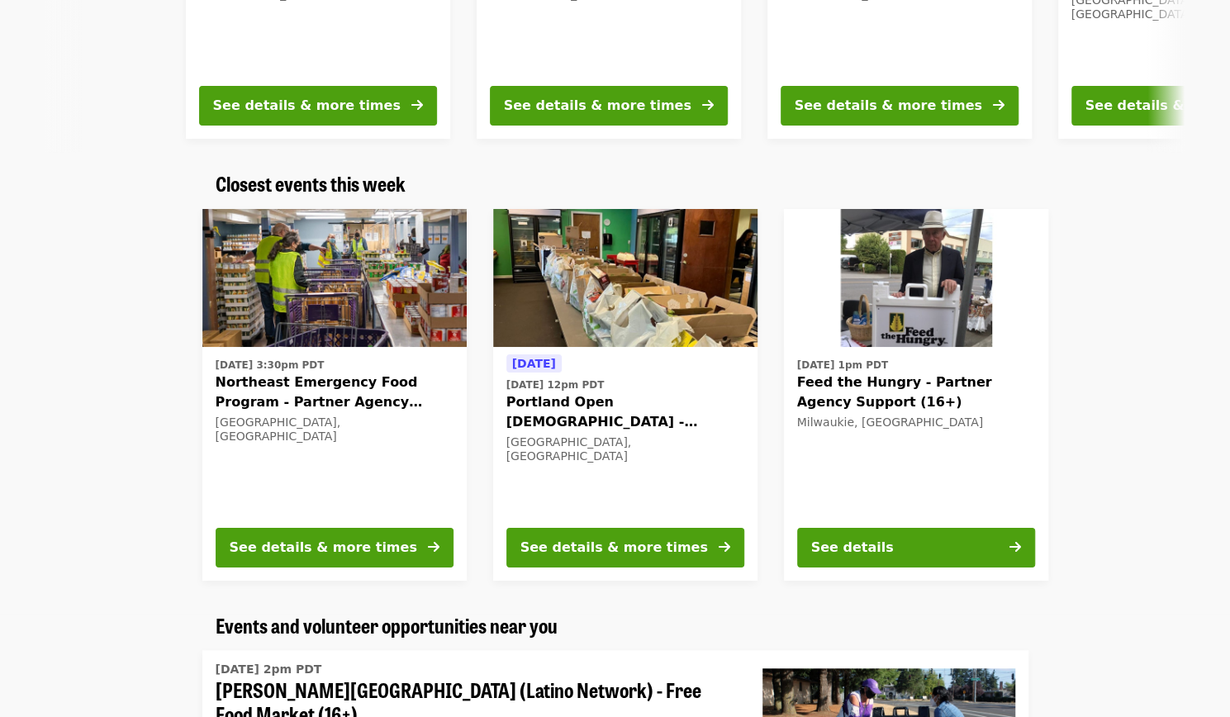
scroll to position [434, 0]
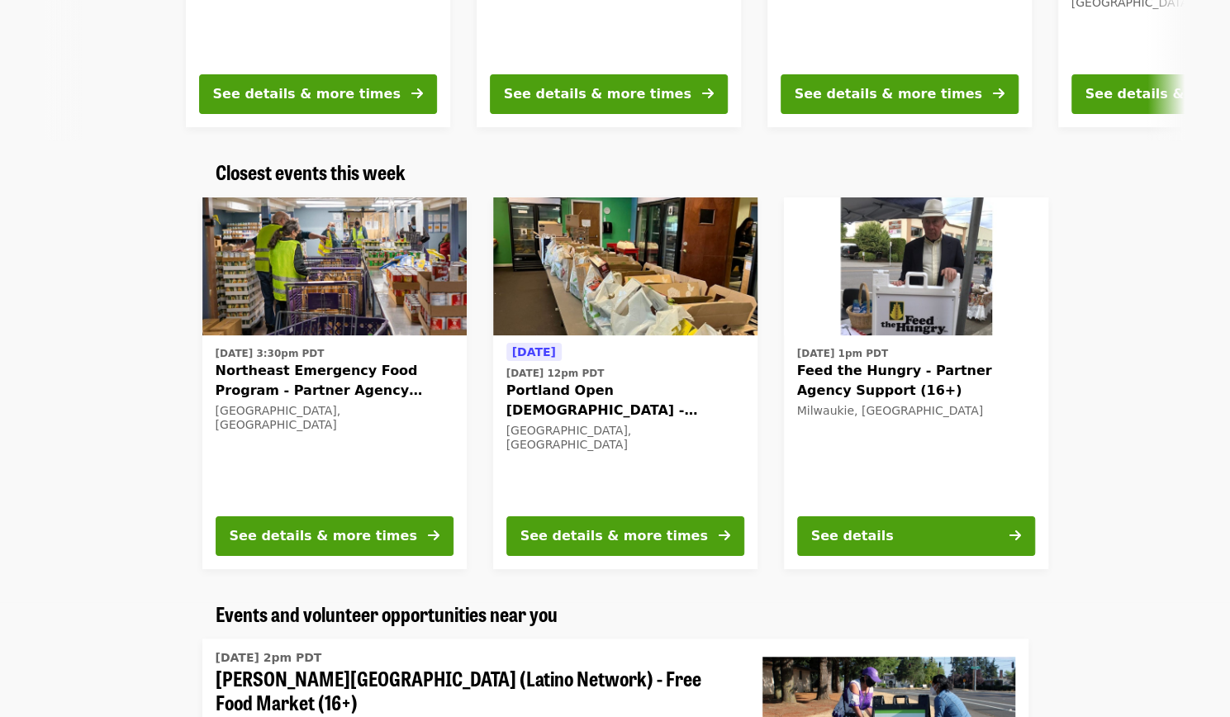
click at [748, 578] on div "[DATE] [DATE] 12pm PDT Portland Open Bible - Partner Agency Support (16+) [GEOG…" at bounding box center [625, 383] width 291 height 398
click at [583, 533] on div "See details & more times" at bounding box center [614, 536] width 188 height 20
click at [375, 526] on div "See details & more times" at bounding box center [324, 536] width 188 height 20
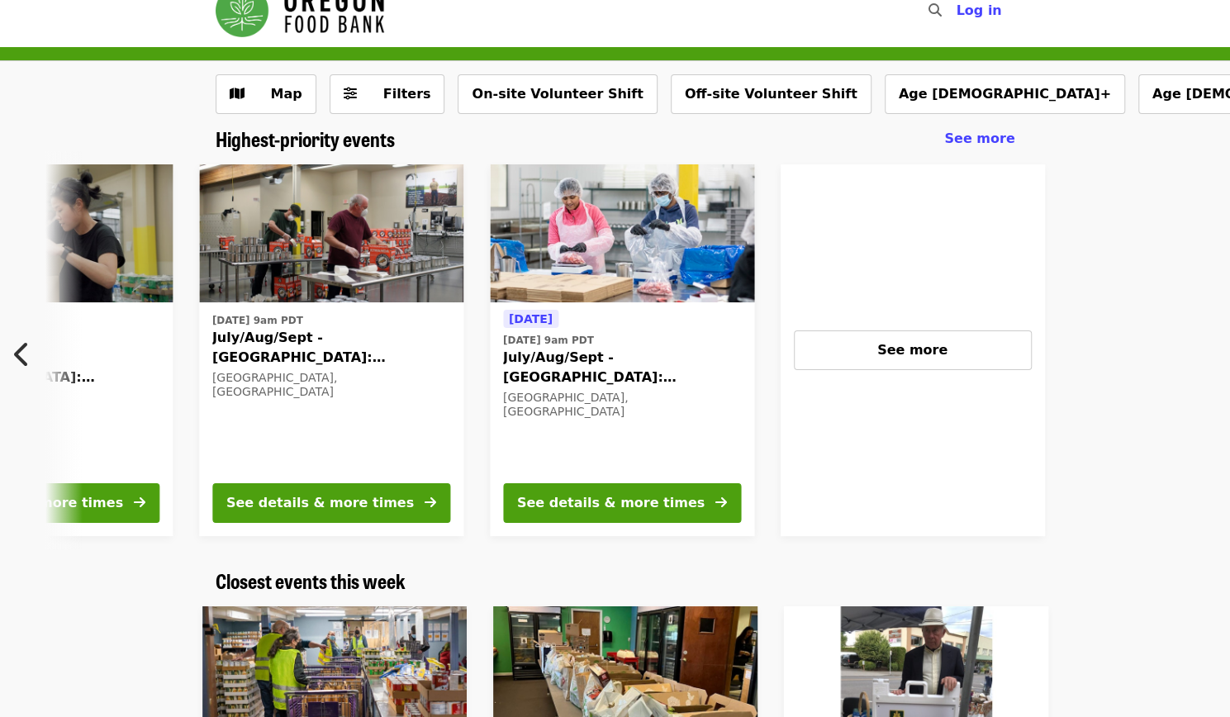
scroll to position [0, 1180]
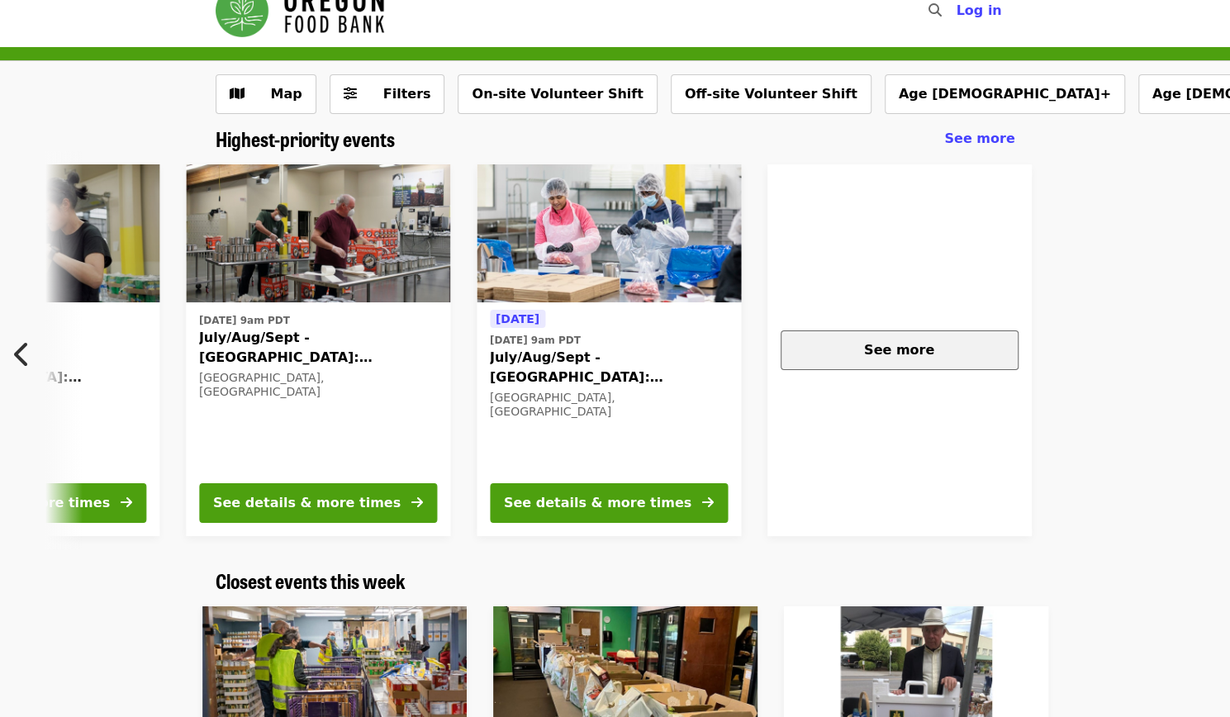
click at [901, 359] on div "See more" at bounding box center [900, 350] width 210 height 20
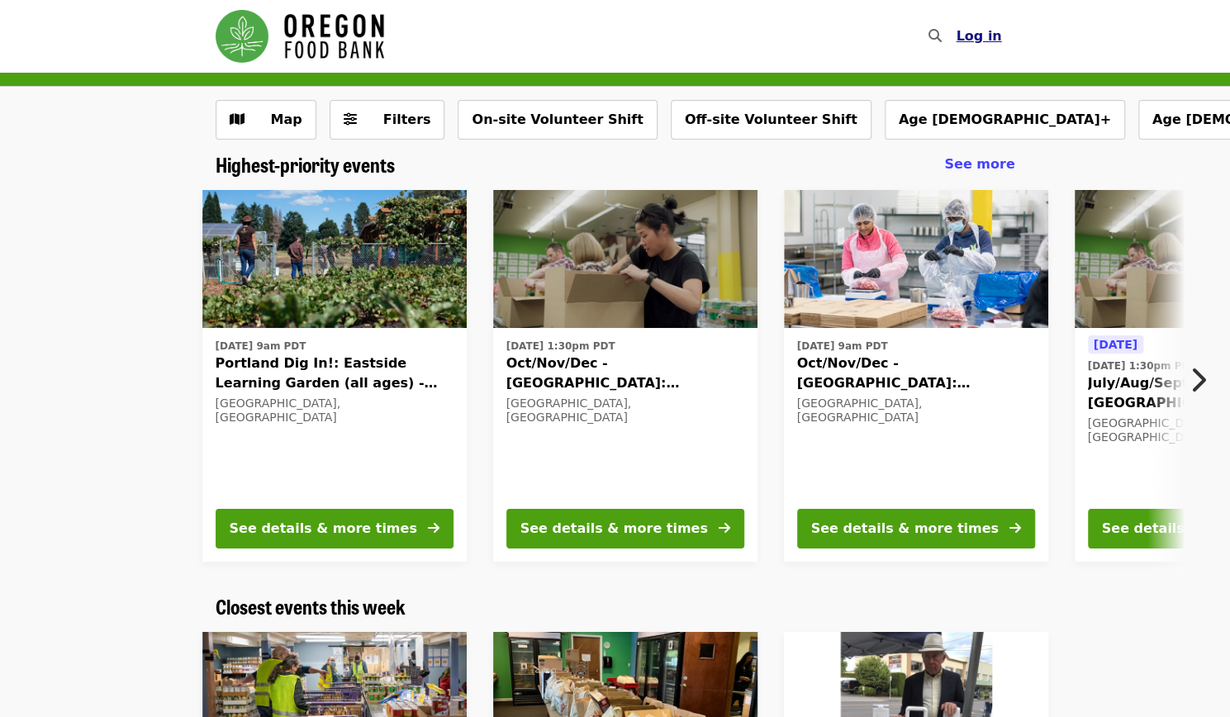
click at [989, 31] on span "Log in" at bounding box center [978, 36] width 45 height 16
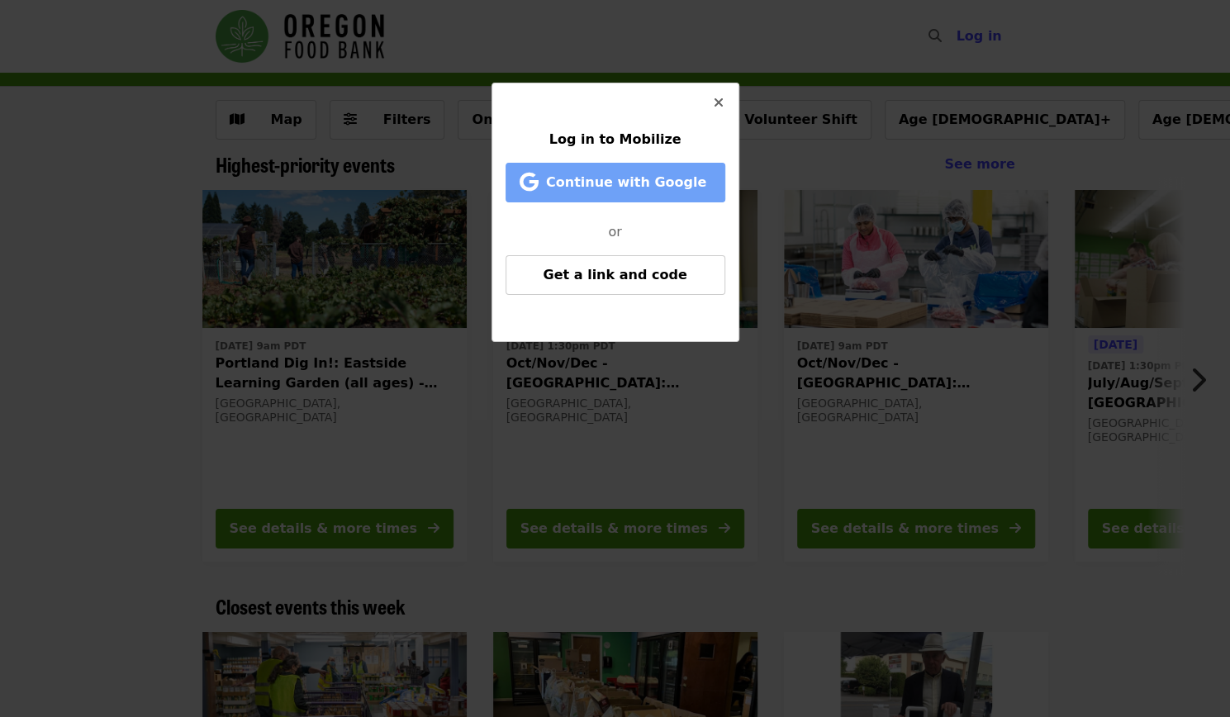
click at [634, 188] on span "Continue with Google" at bounding box center [626, 182] width 160 height 16
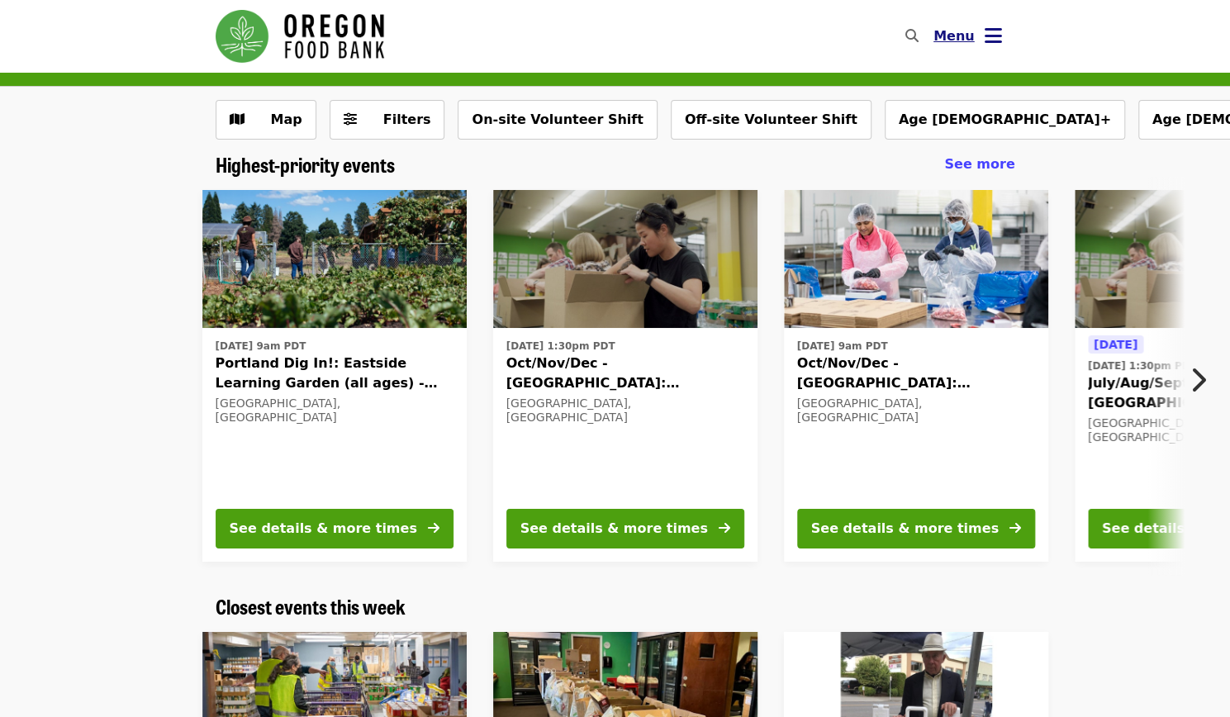
click at [966, 48] on button "Menu" at bounding box center [967, 37] width 95 height 40
